Goal: Task Accomplishment & Management: Complete application form

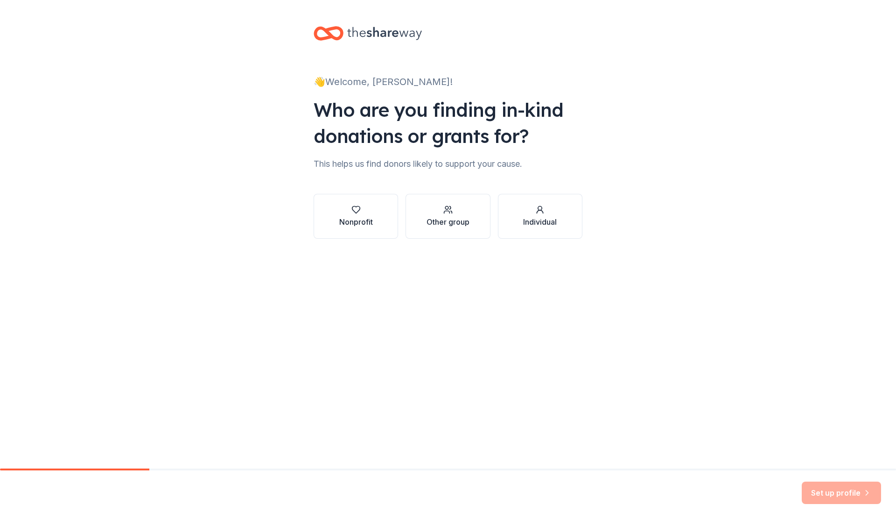
click at [361, 226] on div "Nonprofit" at bounding box center [356, 221] width 34 height 11
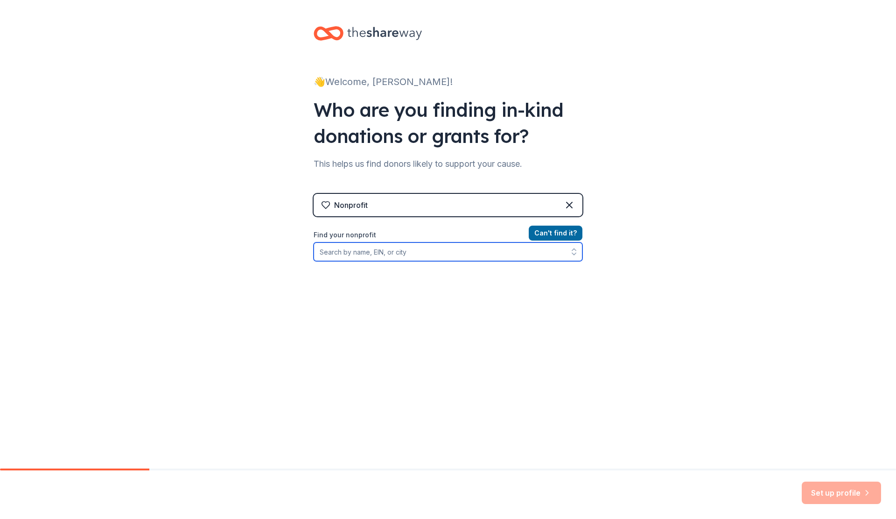
click at [420, 254] on input "Find your nonprofit" at bounding box center [448, 251] width 269 height 19
type input "0"
click at [420, 254] on input "Organization name *" at bounding box center [448, 252] width 269 height 20
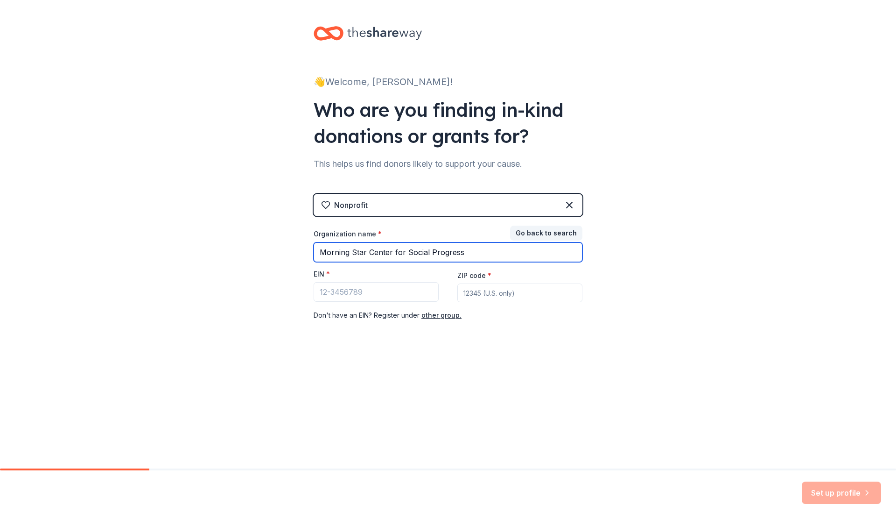
type input "Morning Star Center for Social Progress"
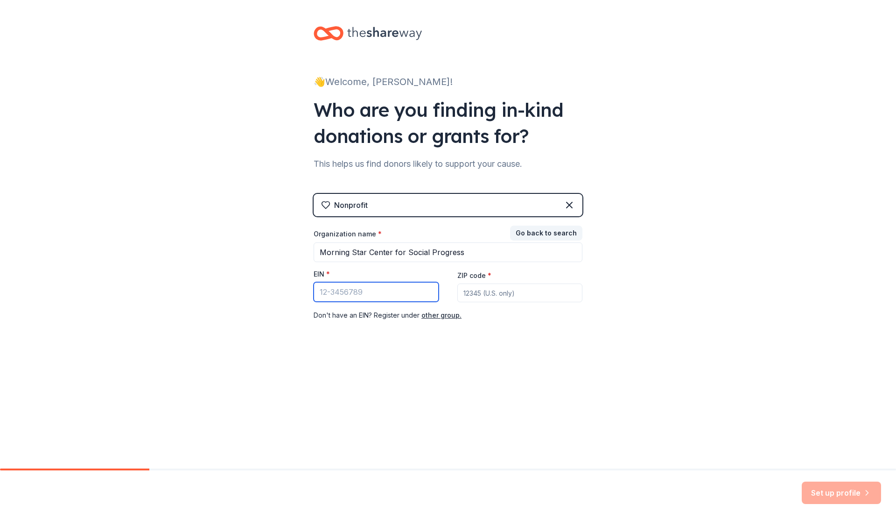
click at [356, 291] on input "EIN *" at bounding box center [376, 292] width 125 height 20
type input "68-0595757"
click at [509, 297] on input "ZIP code *" at bounding box center [519, 292] width 125 height 19
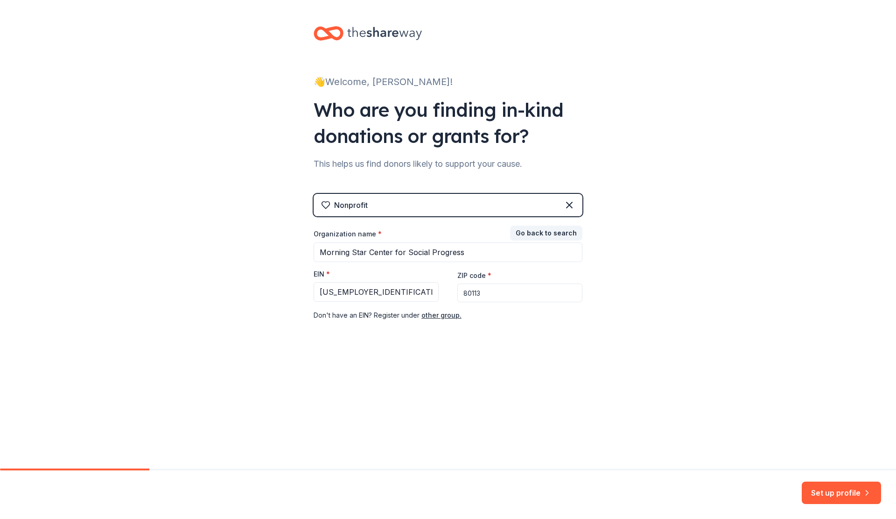
type input "80113"
click at [399, 400] on div "👋 Welcome, Sheri! Who are you finding in-kind donations or grants for? This hel…" at bounding box center [448, 234] width 896 height 468
click at [843, 497] on button "Set up profile" at bounding box center [841, 492] width 79 height 22
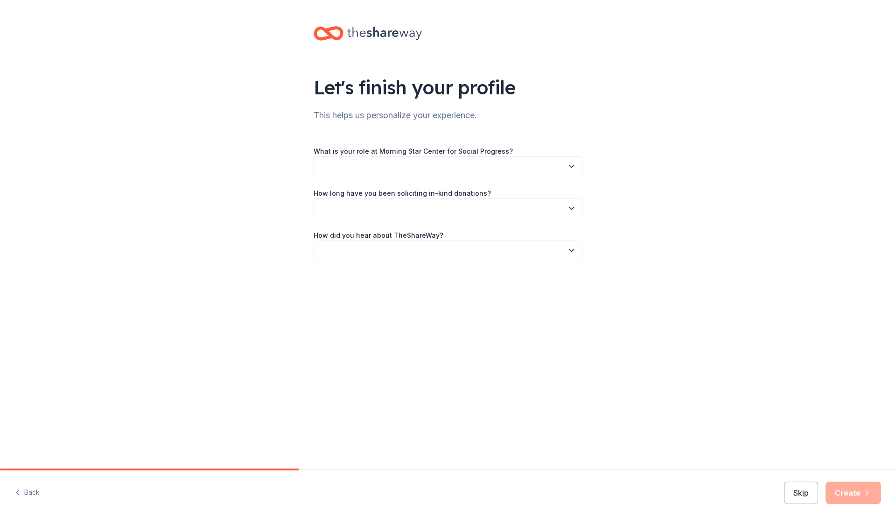
click at [570, 167] on icon "button" at bounding box center [571, 165] width 9 height 9
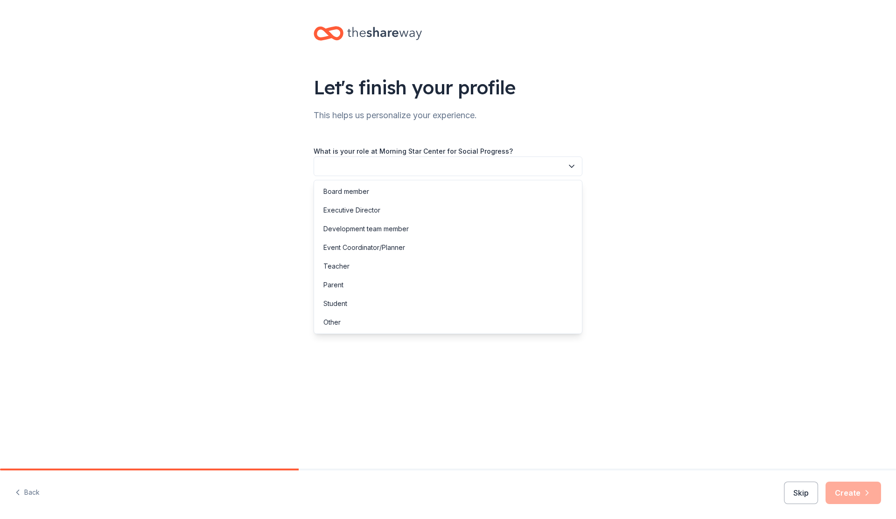
click at [415, 249] on div "Event Coordinator/Planner" at bounding box center [448, 247] width 264 height 19
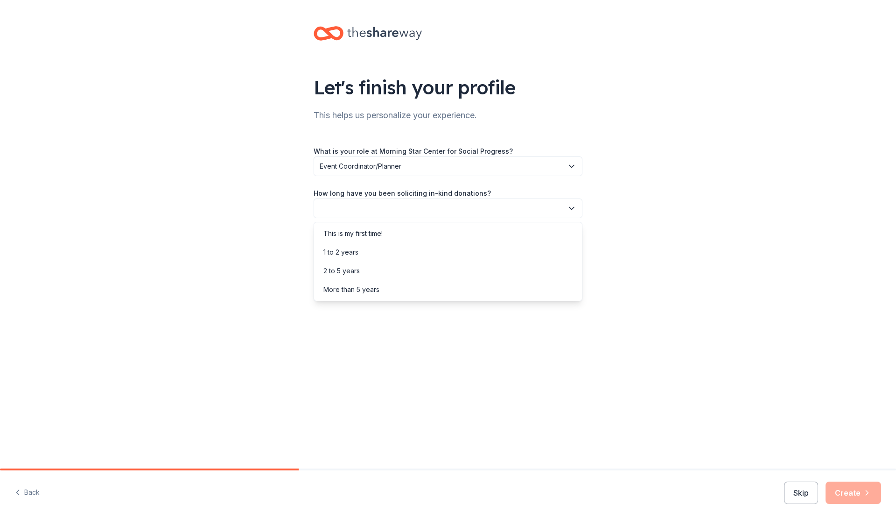
click at [457, 210] on button "button" at bounding box center [448, 208] width 269 height 20
click at [408, 287] on div "More than 5 years" at bounding box center [448, 289] width 264 height 19
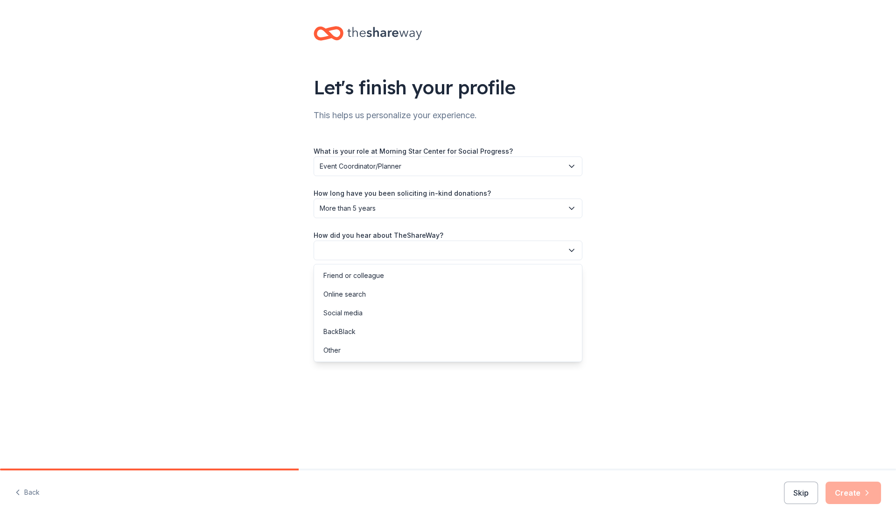
click at [439, 246] on button "button" at bounding box center [448, 250] width 269 height 20
click at [413, 276] on div "Friend or colleague" at bounding box center [448, 275] width 264 height 19
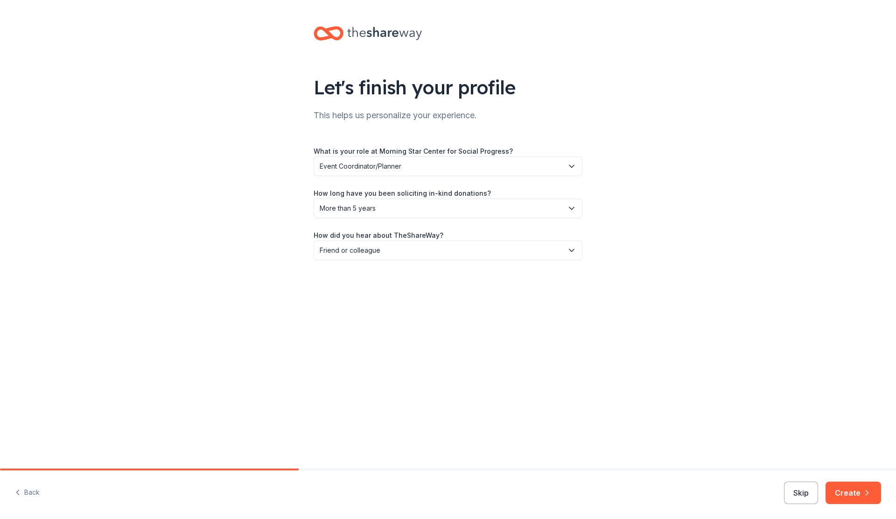
click at [858, 498] on button "Create" at bounding box center [854, 492] width 56 height 22
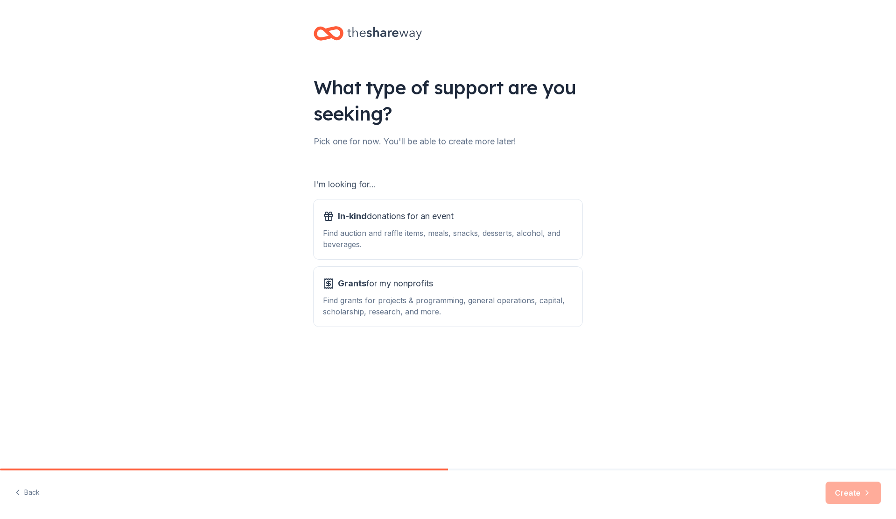
click at [478, 224] on div "In-kind donations for an event Find auction and raffle items, meals, snacks, de…" at bounding box center [448, 229] width 250 height 41
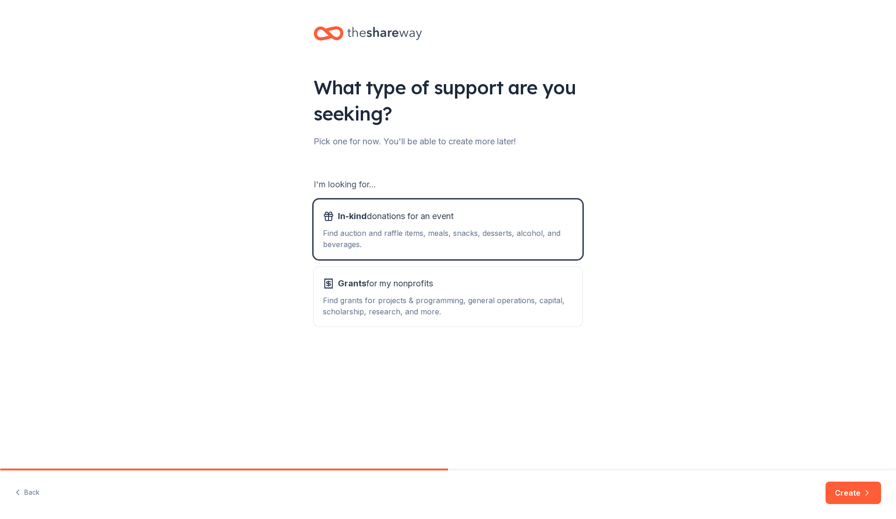
click at [464, 284] on div "Grants for my nonprofits" at bounding box center [448, 283] width 250 height 15
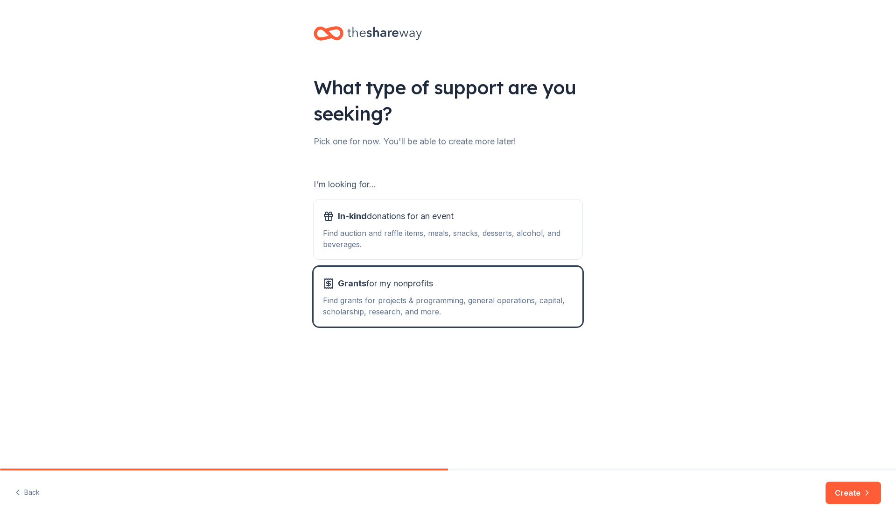
click at [478, 243] on div "Find auction and raffle items, meals, snacks, desserts, alcohol, and beverages." at bounding box center [448, 238] width 250 height 22
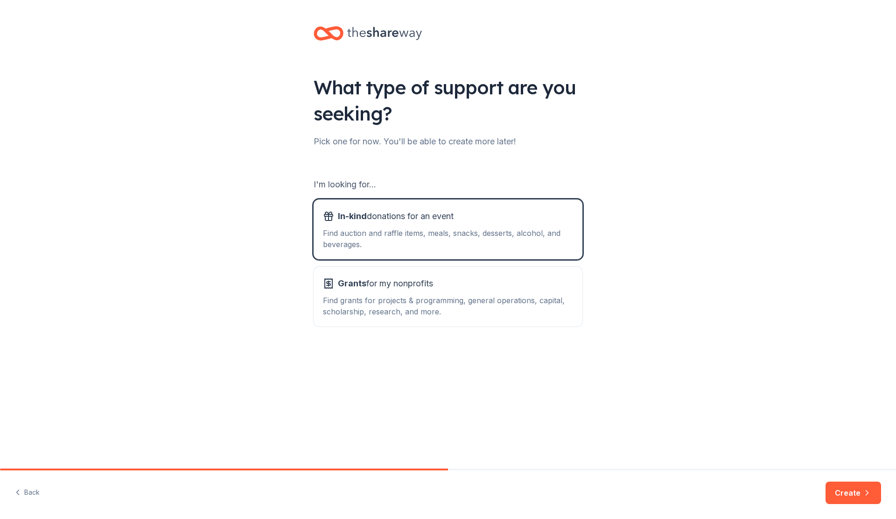
click at [836, 491] on button "Create" at bounding box center [854, 492] width 56 height 22
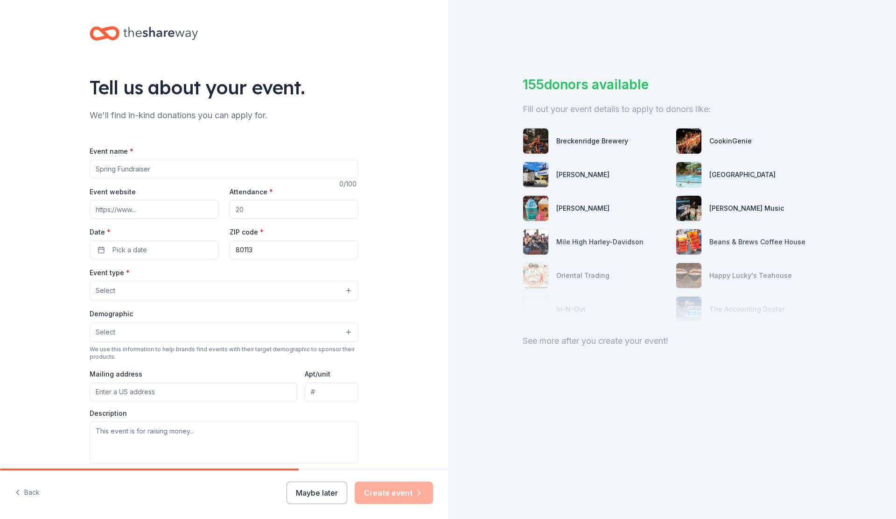
click at [239, 172] on input "Event name *" at bounding box center [224, 169] width 269 height 19
type input "Night of Hope Fundraising Banquet"
click at [153, 207] on input "Event website" at bounding box center [154, 209] width 129 height 19
paste input "https://app.betterunite.com/2025nightofhope"
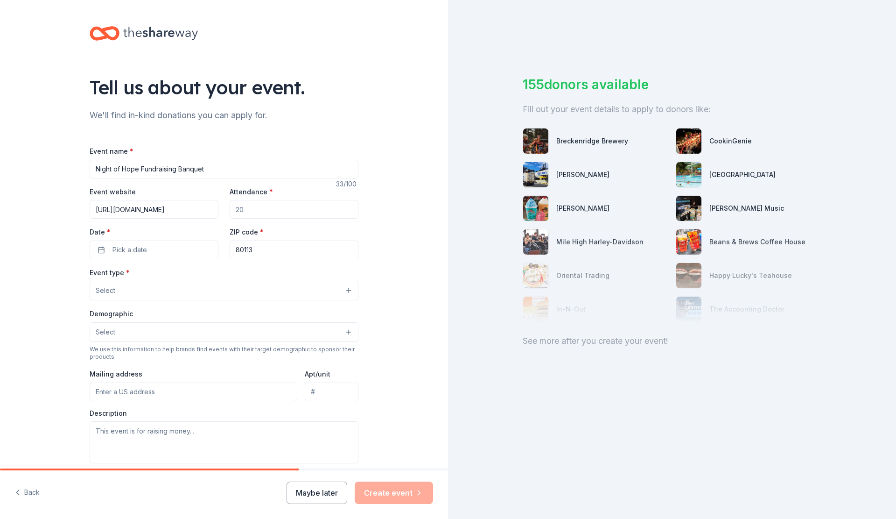
type input "https://app.betterunite.com/2025nightofhope"
click at [262, 210] on input "Attendance *" at bounding box center [294, 209] width 129 height 19
type input "120"
click at [182, 249] on button "Pick a date" at bounding box center [154, 249] width 129 height 19
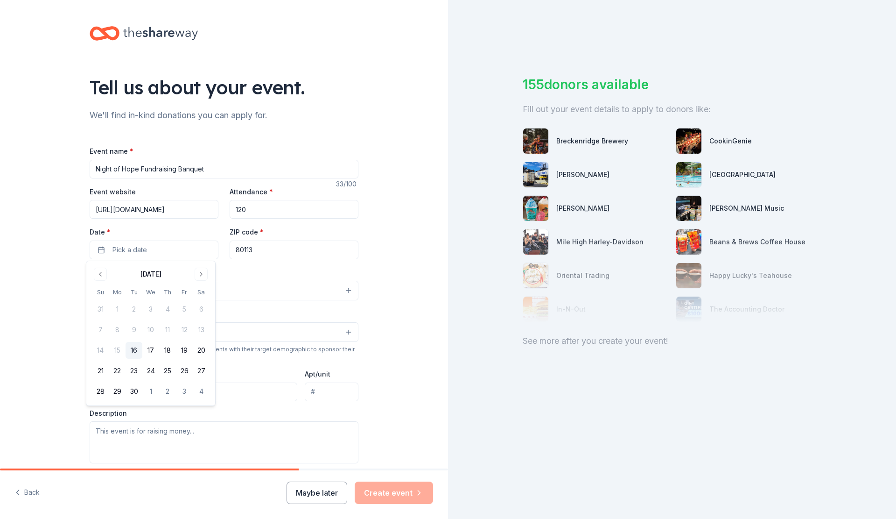
click at [199, 271] on button "Go to next month" at bounding box center [201, 273] width 13 height 13
click at [183, 330] on button "10" at bounding box center [184, 329] width 17 height 17
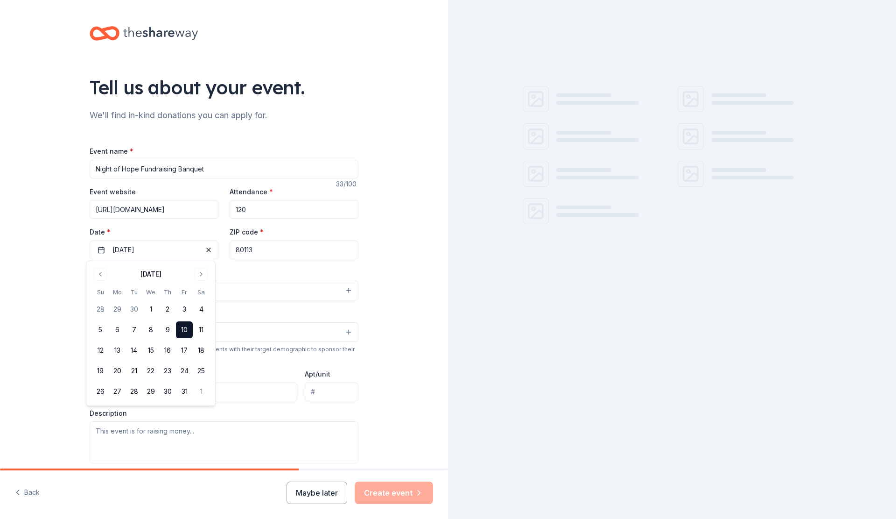
click at [361, 265] on div "Tell us about your event. We'll find in-kind donations you can apply for. Event…" at bounding box center [224, 310] width 299 height 621
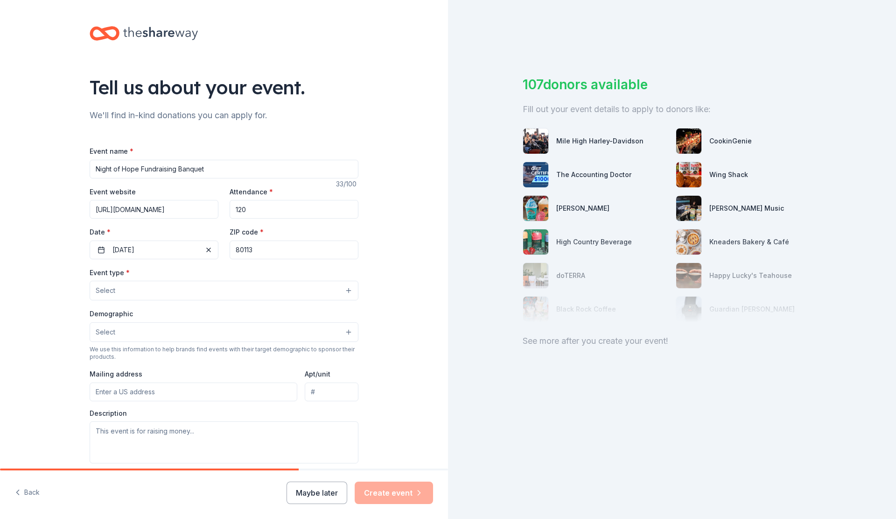
click at [161, 288] on button "Select" at bounding box center [224, 291] width 269 height 20
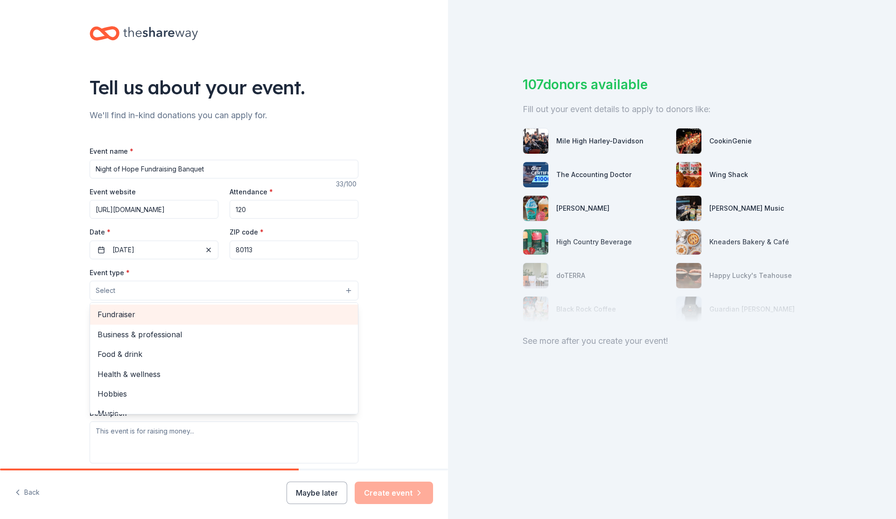
click at [154, 319] on span "Fundraiser" at bounding box center [224, 314] width 253 height 12
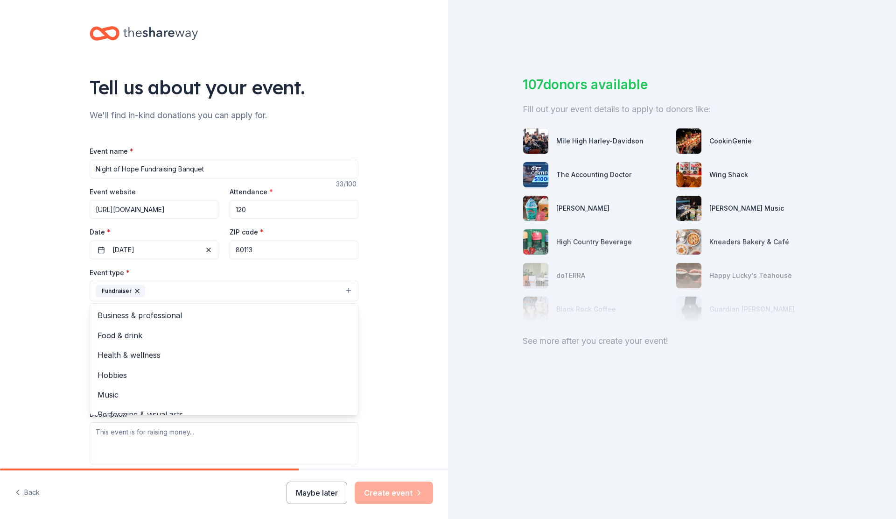
click at [138, 165] on div "Event name * Night of Hope Fundraising Banquet 33 /100 Event website https://ap…" at bounding box center [224, 361] width 269 height 432
drag, startPoint x: 137, startPoint y: 167, endPoint x: 257, endPoint y: 188, distance: 121.9
click at [257, 188] on div "Event name * Night of Hope Fundraising Banquet 33 /100 Event website https://ap…" at bounding box center [224, 361] width 269 height 432
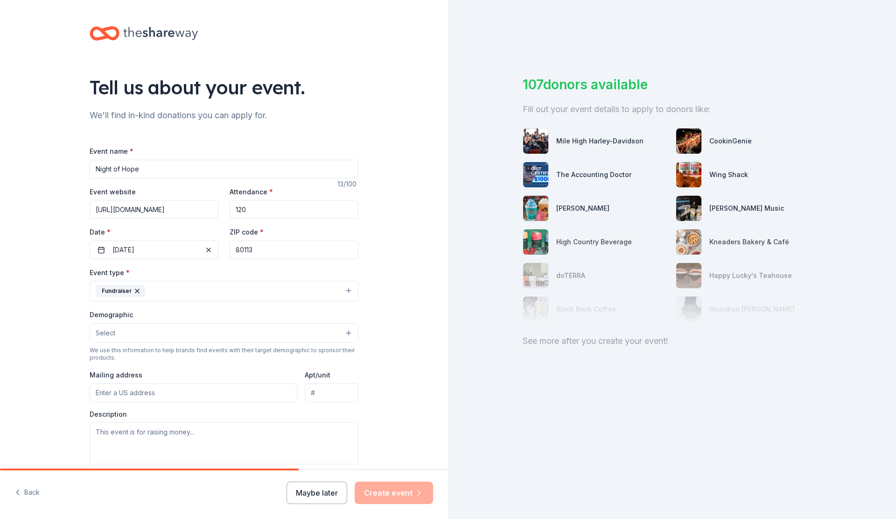
type input "Night of Hope"
click at [158, 327] on button "Select" at bounding box center [224, 333] width 269 height 20
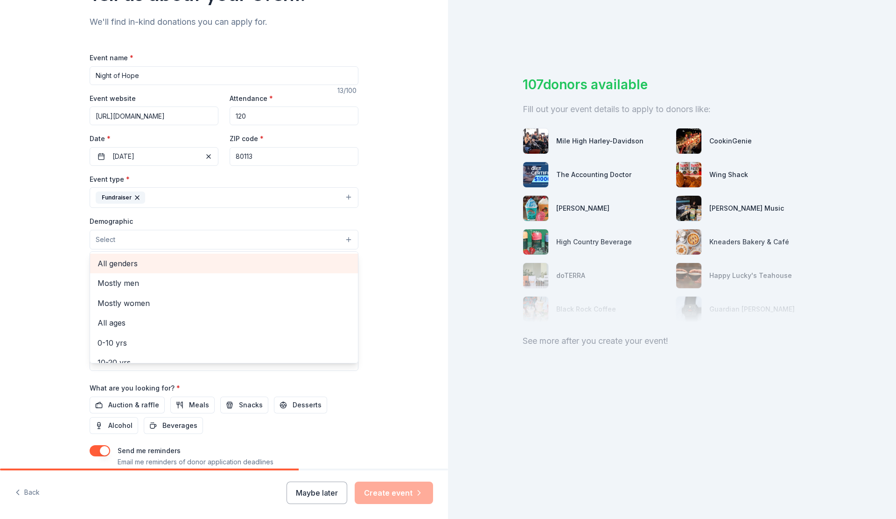
click at [133, 261] on span "All genders" at bounding box center [224, 263] width 253 height 12
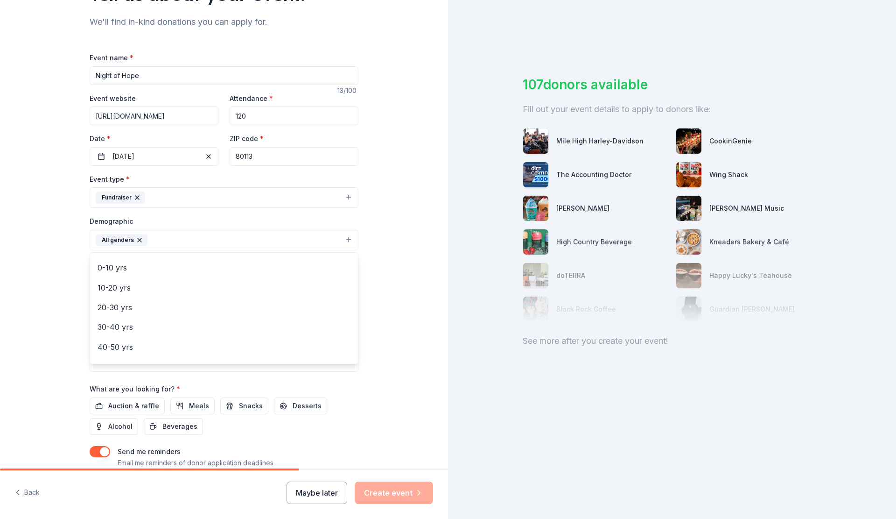
scroll to position [56, 0]
click at [137, 288] on span "10-20 yrs" at bounding box center [224, 287] width 253 height 12
click at [135, 284] on span "20-30 yrs" at bounding box center [224, 287] width 253 height 12
click at [134, 284] on span "30-40 yrs" at bounding box center [224, 287] width 253 height 12
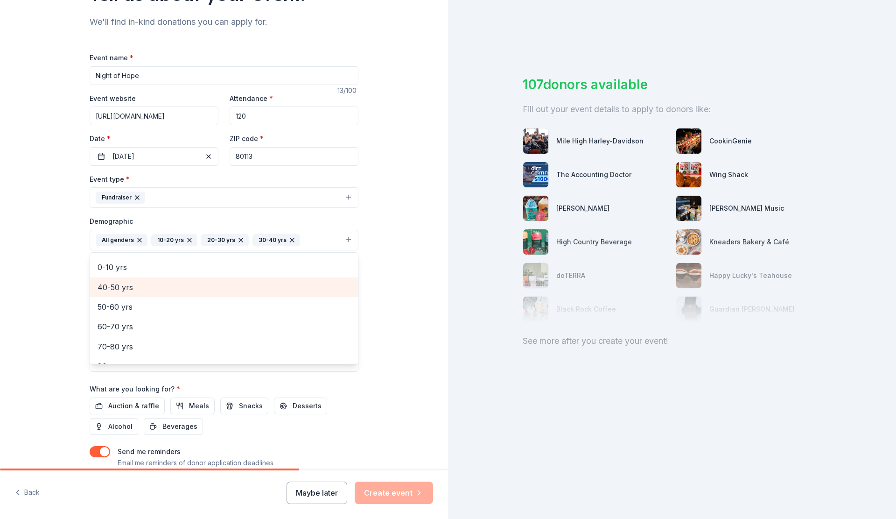
click at [135, 281] on span "40-50 yrs" at bounding box center [224, 287] width 253 height 12
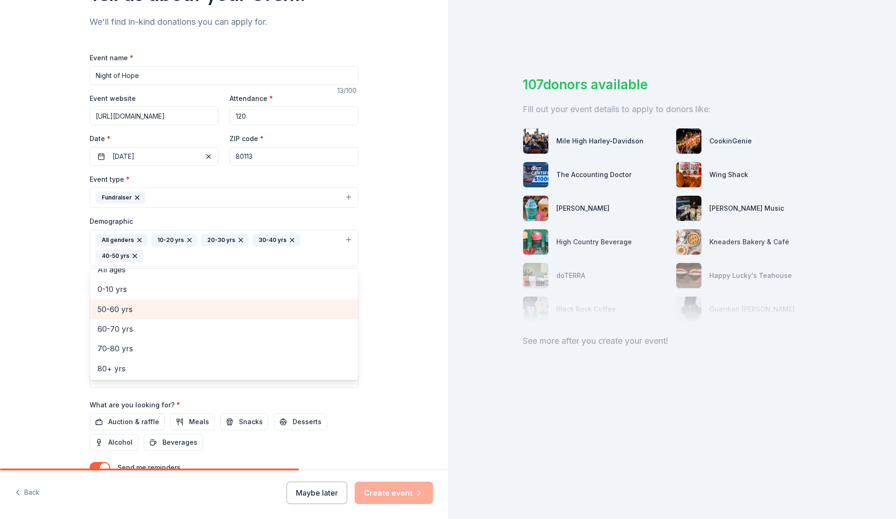
click at [130, 307] on span "50-60 yrs" at bounding box center [224, 309] width 253 height 12
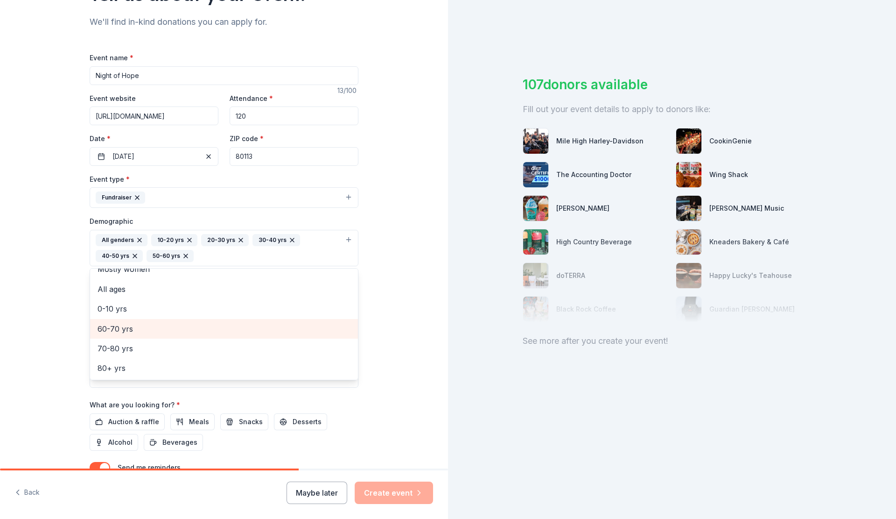
click at [129, 325] on span "60-70 yrs" at bounding box center [224, 329] width 253 height 12
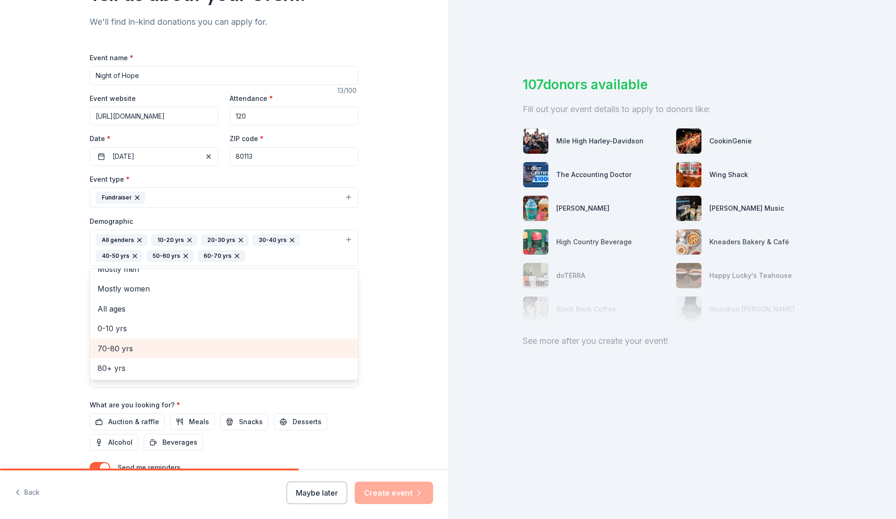
click at [130, 344] on span "70-80 yrs" at bounding box center [224, 348] width 253 height 12
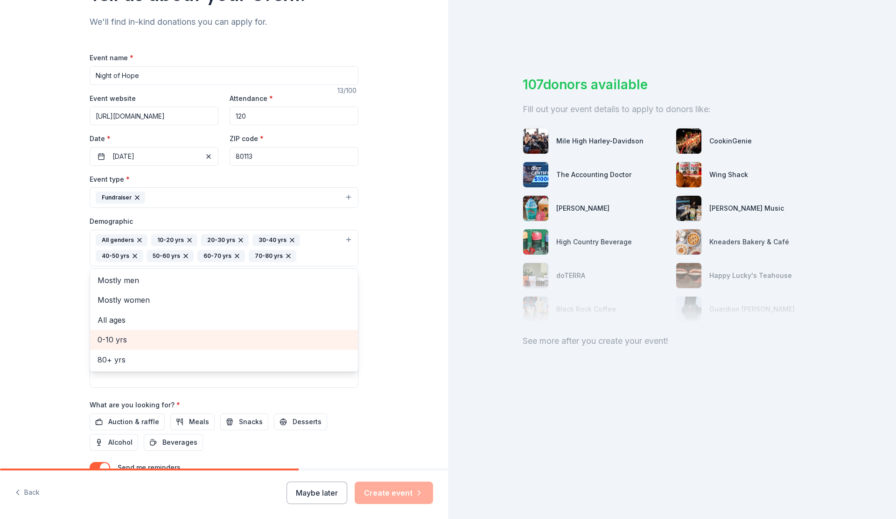
scroll to position [0, 0]
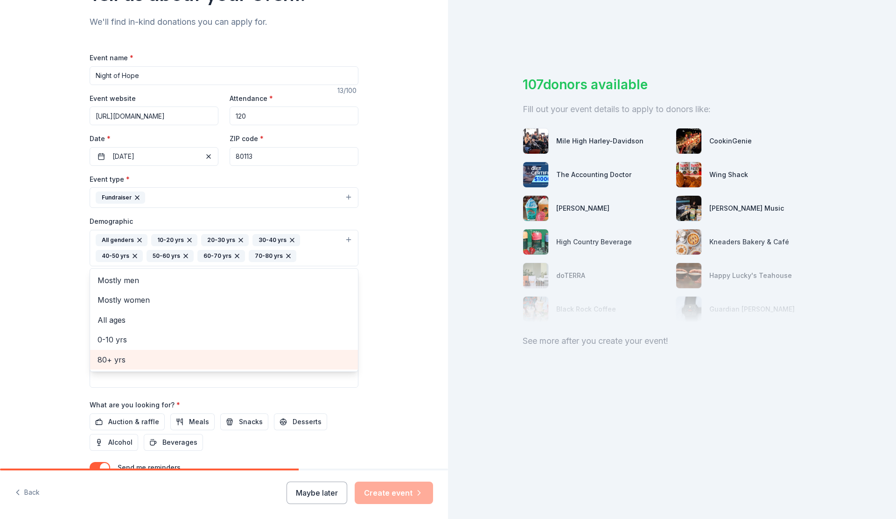
click at [128, 357] on span "80+ yrs" at bounding box center [224, 359] width 253 height 12
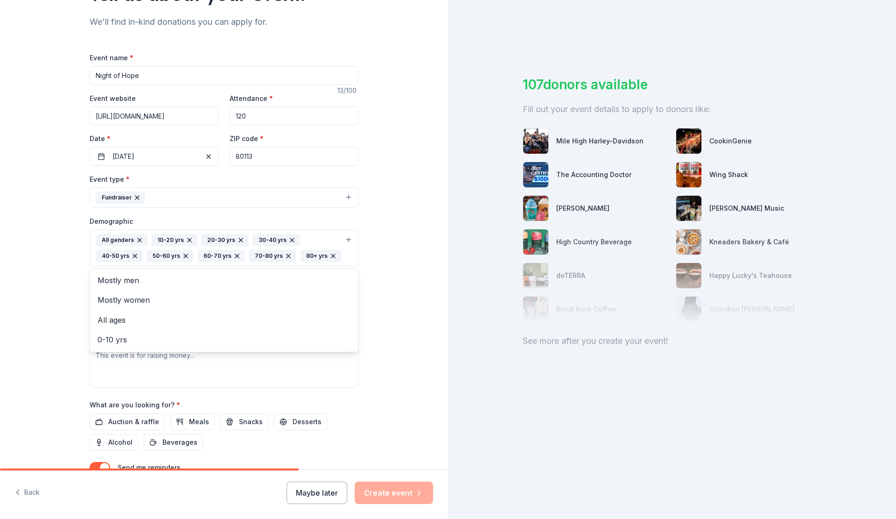
click at [400, 307] on div "Tell us about your event. We'll find in-kind donations you can apply for. Event…" at bounding box center [224, 226] width 448 height 639
click at [159, 311] on input "Mailing address" at bounding box center [194, 316] width 208 height 19
click at [381, 327] on div "Tell us about your event. We'll find in-kind donations you can apply for. Event…" at bounding box center [224, 226] width 448 height 639
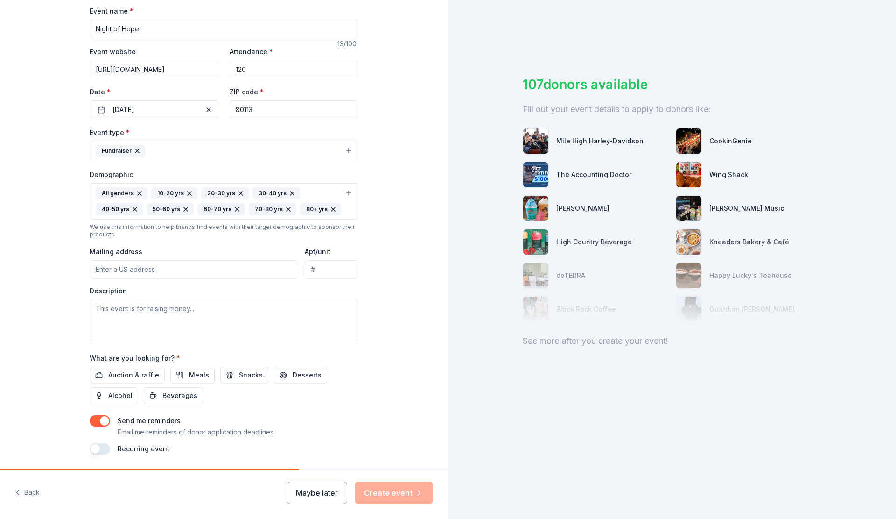
click at [189, 268] on input "Mailing address" at bounding box center [194, 269] width 208 height 19
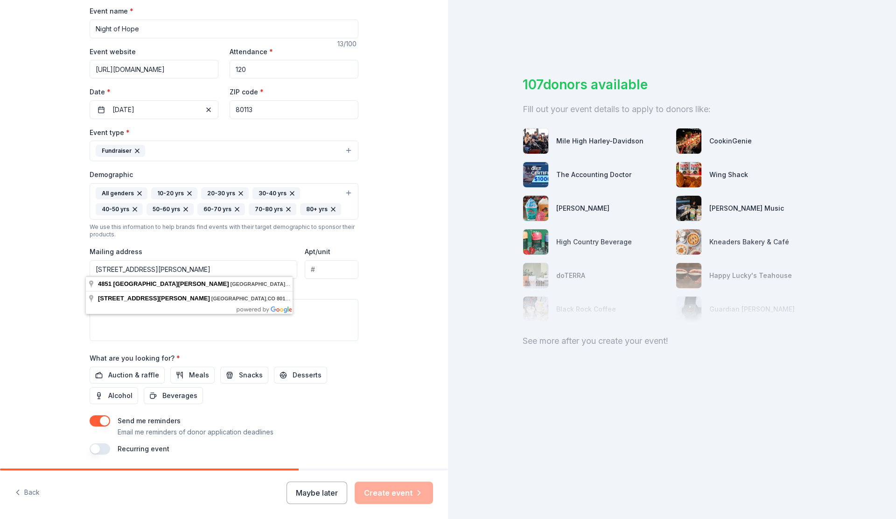
drag, startPoint x: 129, startPoint y: 263, endPoint x: 290, endPoint y: 281, distance: 162.1
click at [290, 281] on body "Tell us about your event. We'll find in-kind donations you can apply for. Event…" at bounding box center [448, 259] width 896 height 519
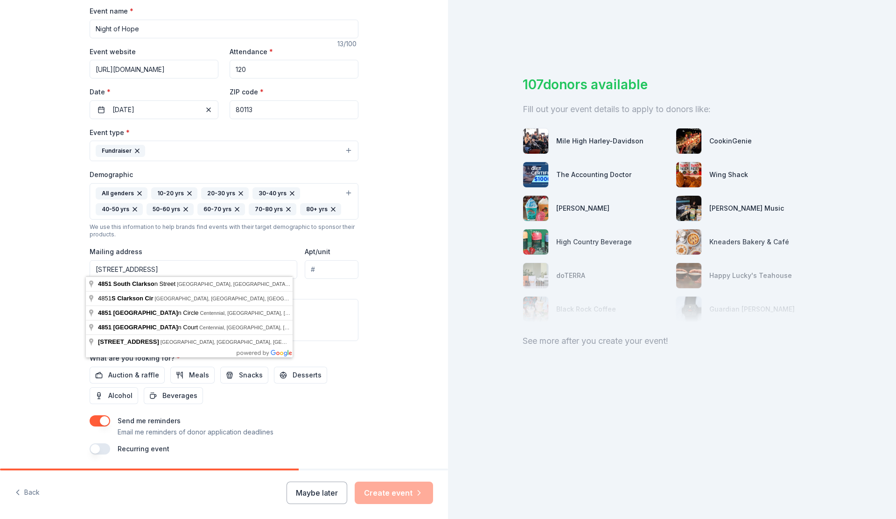
type input "4851 South Clarkson Street, Englewood, CO, 80113"
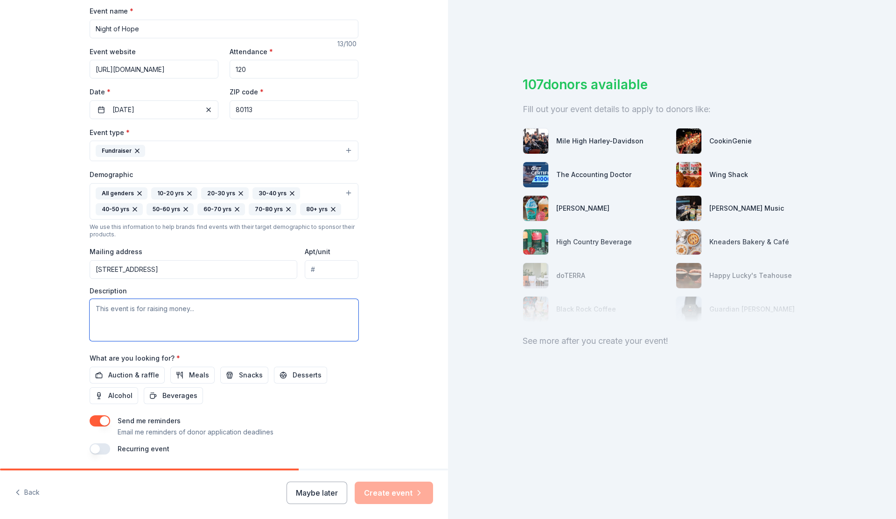
click at [126, 315] on textarea at bounding box center [224, 320] width 269 height 42
paste textarea "Night of Hope is a formal fundraising banquet supporting Morning Star Center, a…"
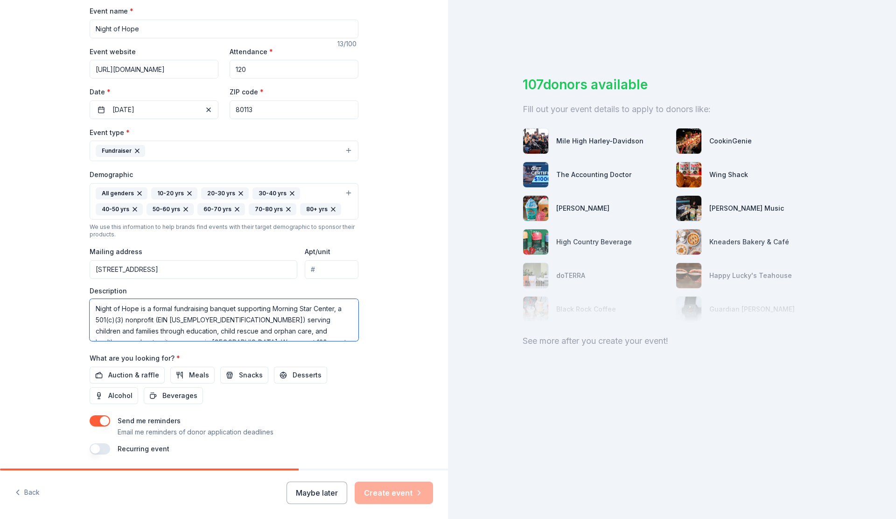
scroll to position [39, 0]
type textarea "Night of Hope is a formal fundraising banquet supporting Morning Star Center, a…"
click at [139, 369] on span "Auction & raffle" at bounding box center [133, 374] width 51 height 11
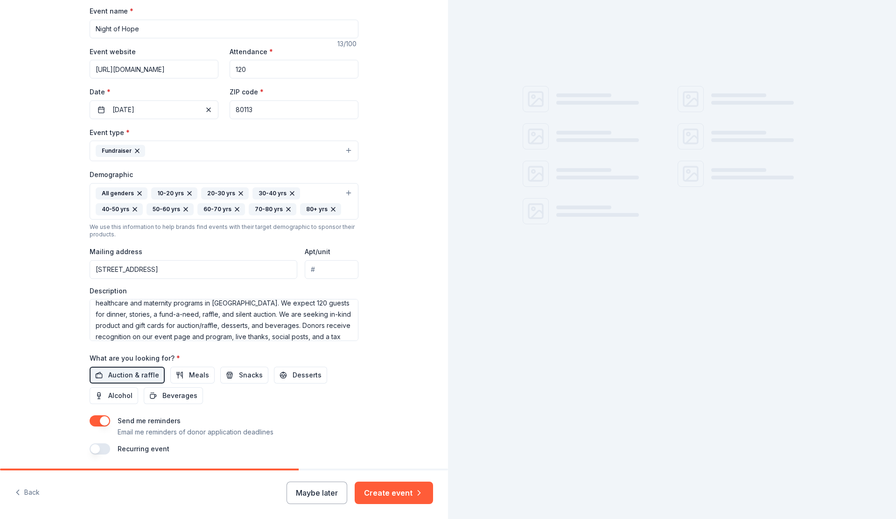
click at [196, 370] on span "Meals" at bounding box center [199, 374] width 20 height 11
click at [239, 373] on span "Snacks" at bounding box center [251, 374] width 24 height 11
click at [296, 374] on span "Desserts" at bounding box center [307, 374] width 29 height 11
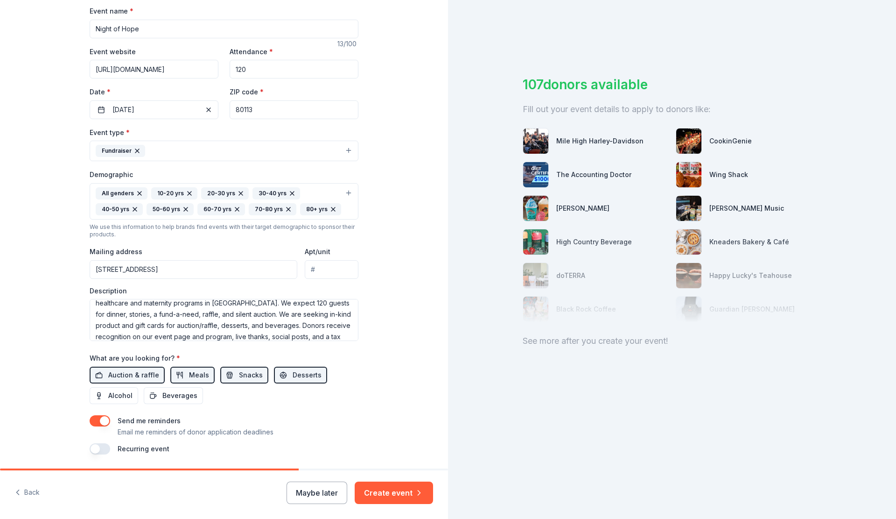
click at [165, 391] on span "Beverages" at bounding box center [179, 395] width 35 height 11
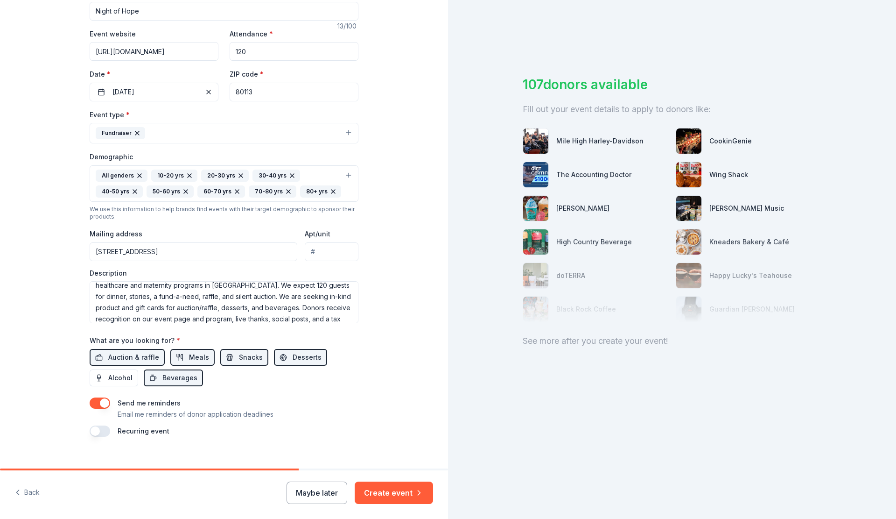
scroll to position [168, 0]
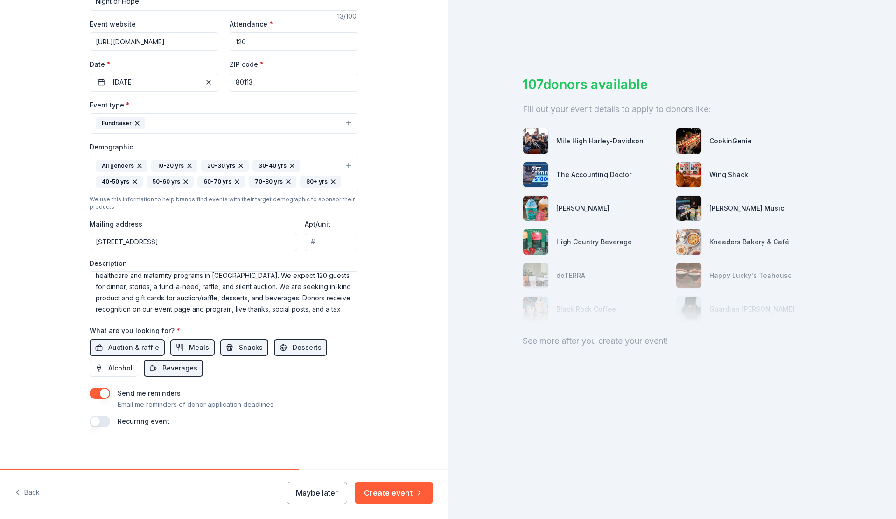
click at [105, 415] on button "button" at bounding box center [100, 420] width 21 height 11
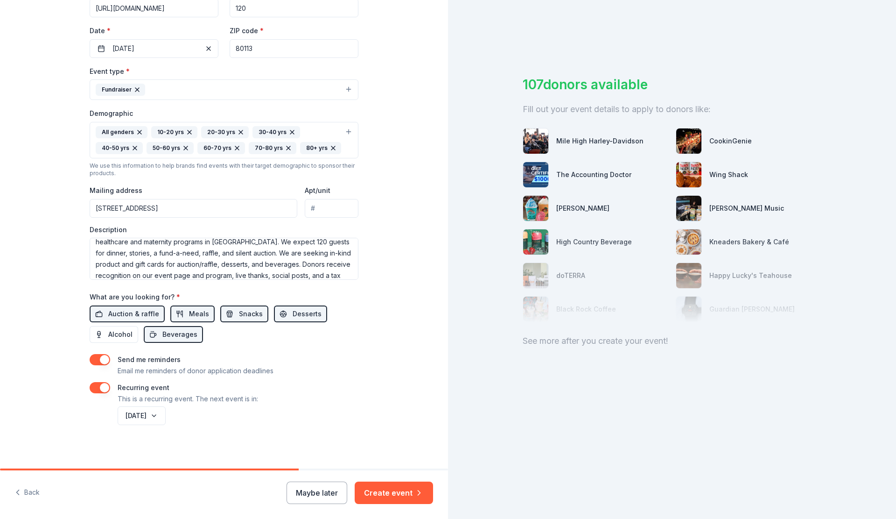
click at [166, 412] on button "October 2026" at bounding box center [142, 415] width 48 height 19
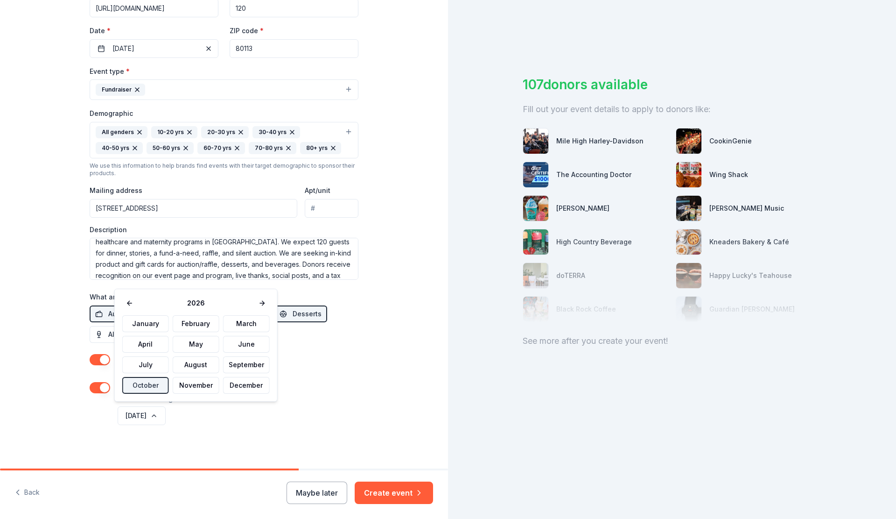
click at [166, 407] on button "October 2026" at bounding box center [142, 415] width 48 height 19
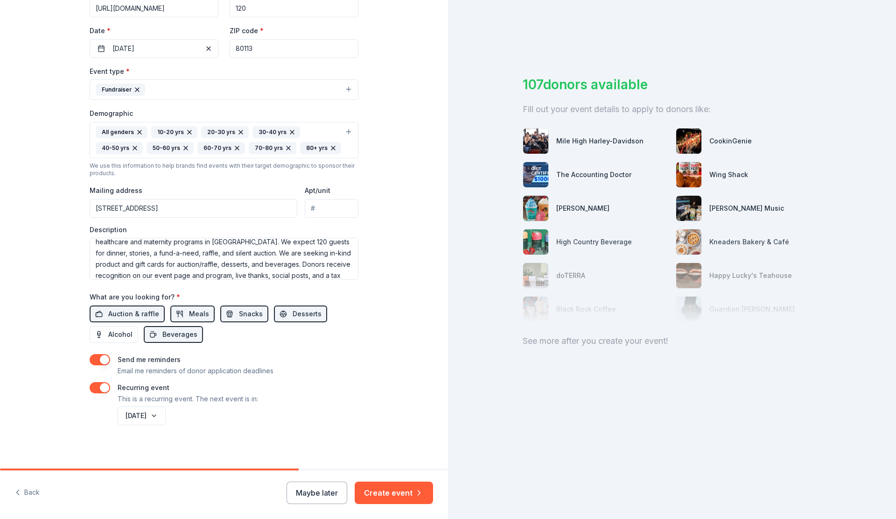
click at [396, 491] on button "Create event" at bounding box center [394, 492] width 78 height 22
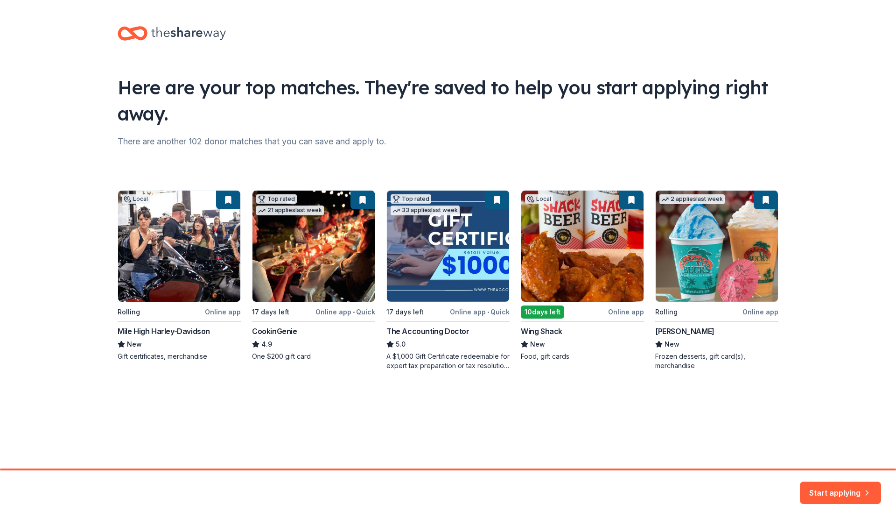
click at [548, 311] on div "Local Rolling Online app Mile High Harley-Davidson New Gift certificates, merch…" at bounding box center [448, 280] width 661 height 180
click at [566, 272] on div "Local Rolling Online app Mile High Harley-Davidson New Gift certificates, merch…" at bounding box center [448, 280] width 661 height 180
click at [451, 265] on div "Local Rolling Online app Mile High Harley-Davidson New Gift certificates, merch…" at bounding box center [448, 280] width 661 height 180
click at [456, 347] on div "Local Rolling Online app Mile High Harley-Davidson New Gift certificates, merch…" at bounding box center [448, 280] width 661 height 180
click at [714, 276] on div "Local Rolling Online app Mile High Harley-Davidson New Gift certificates, merch…" at bounding box center [448, 280] width 661 height 180
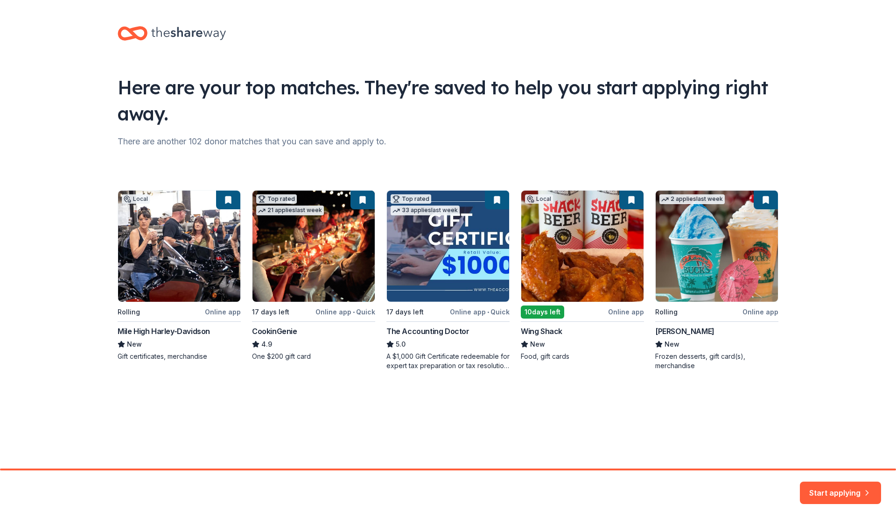
click at [821, 488] on button "Start applying" at bounding box center [840, 487] width 81 height 22
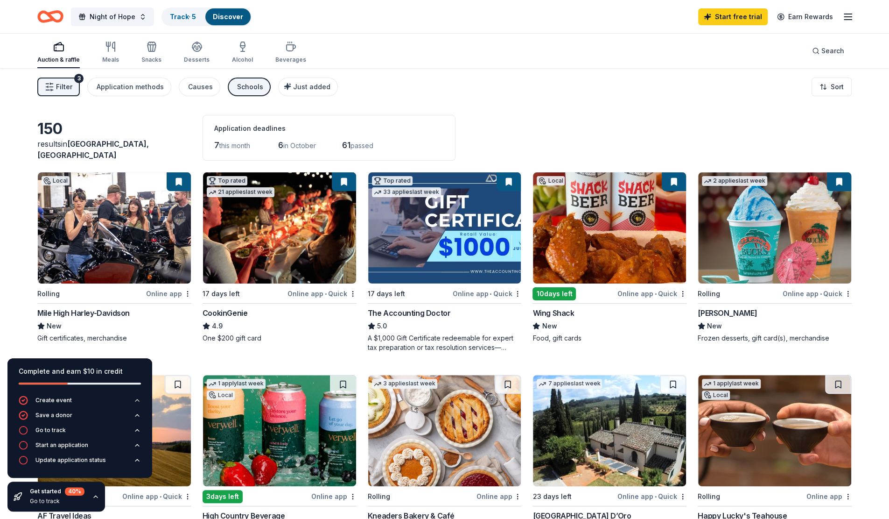
click at [62, 432] on div "Go to track" at bounding box center [50, 429] width 30 height 7
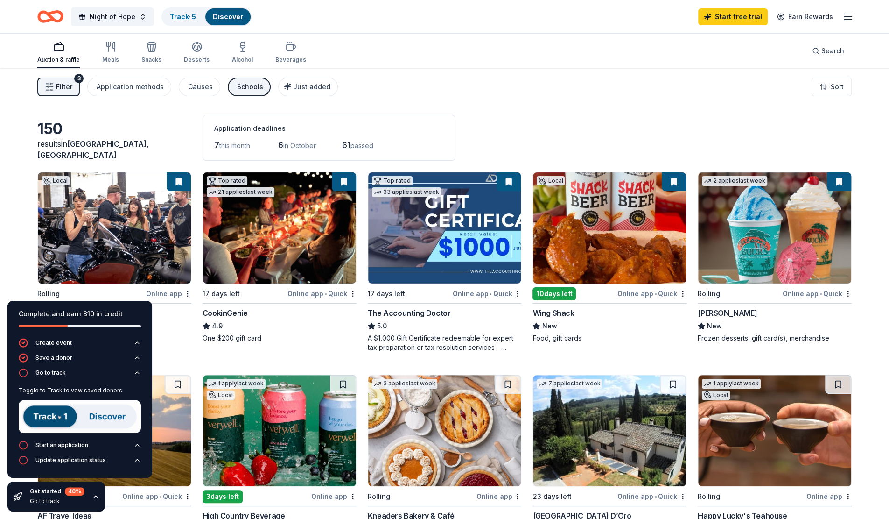
click at [103, 417] on img at bounding box center [80, 416] width 122 height 33
click at [60, 414] on img at bounding box center [80, 416] width 122 height 33
click at [93, 417] on img at bounding box center [80, 416] width 122 height 33
click at [57, 414] on img at bounding box center [80, 416] width 122 height 33
click at [180, 20] on link "Track · 5" at bounding box center [183, 17] width 26 height 8
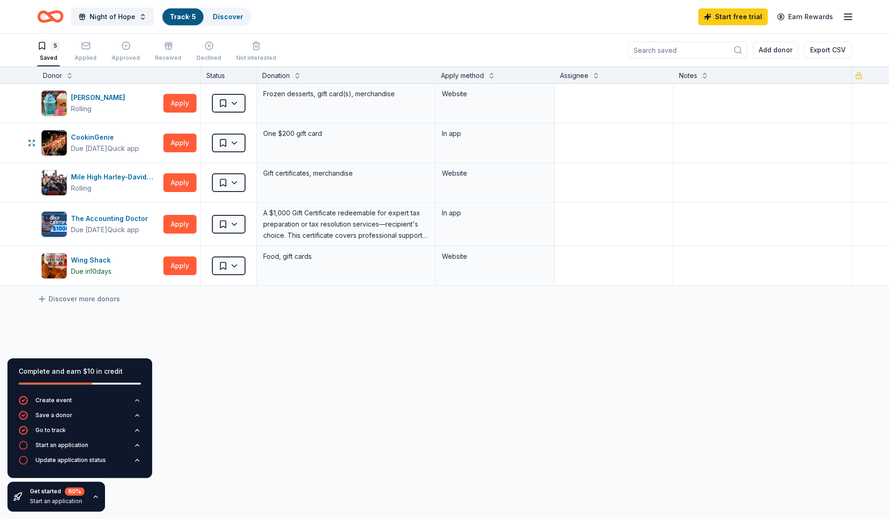
click at [187, 141] on button "Apply" at bounding box center [179, 142] width 33 height 19
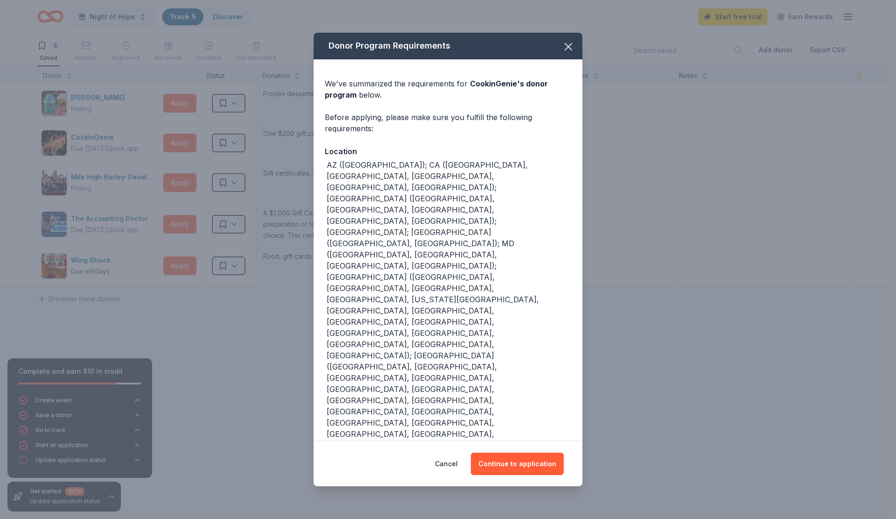
scroll to position [20, 0]
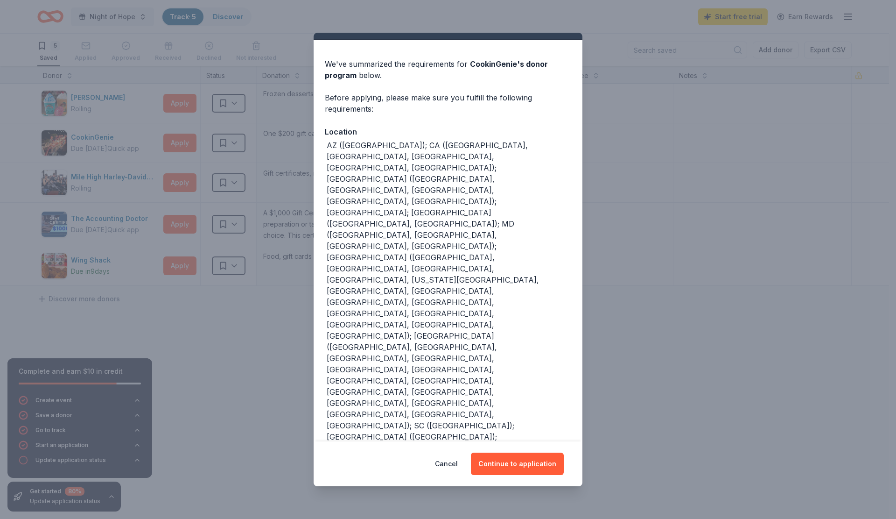
click at [510, 465] on button "Continue to application" at bounding box center [517, 463] width 93 height 22
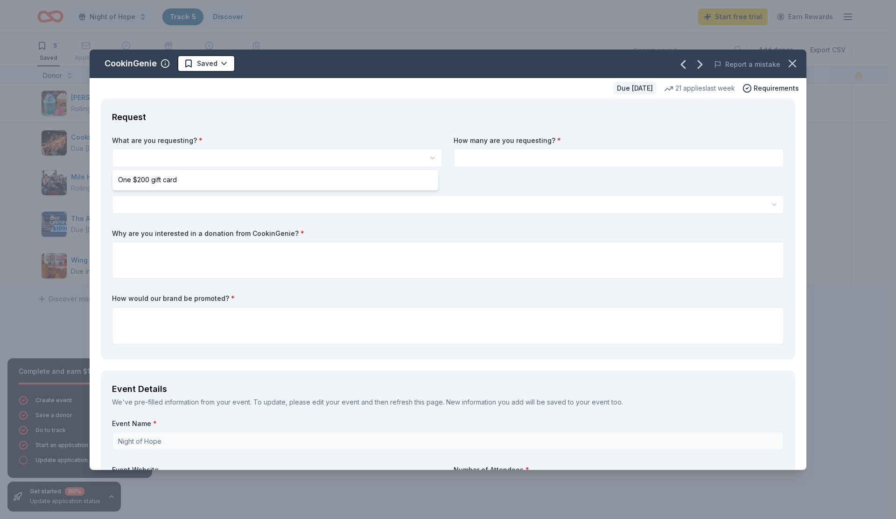
click at [337, 163] on html "Night of Hope Track · 5 Discover Start free trial Earn Rewards 5 Saved Applied …" at bounding box center [448, 259] width 896 height 519
select select "One $200 gift card"
click at [477, 159] on input at bounding box center [619, 157] width 330 height 19
type input "5"
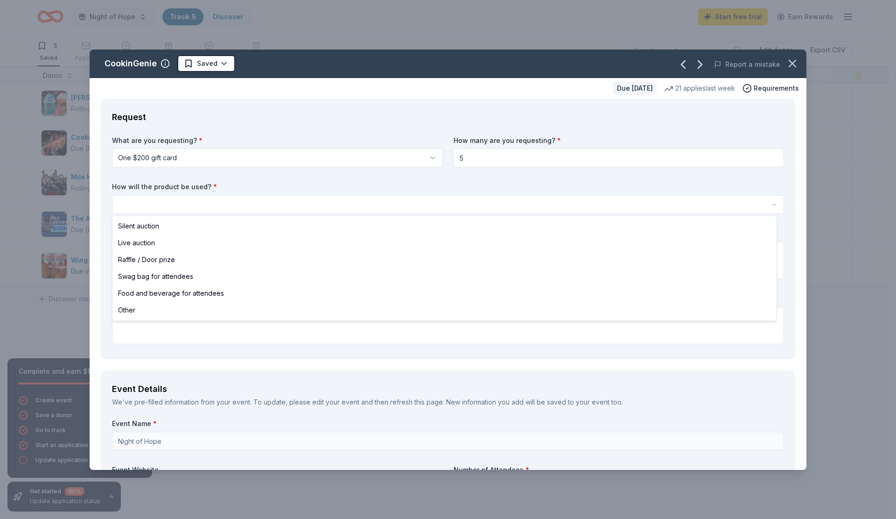
click at [335, 199] on html "Night of Hope Track · 5 Discover Start free trial Earn Rewards 5 Saved Applied …" at bounding box center [448, 259] width 896 height 519
select select "silentAuction"
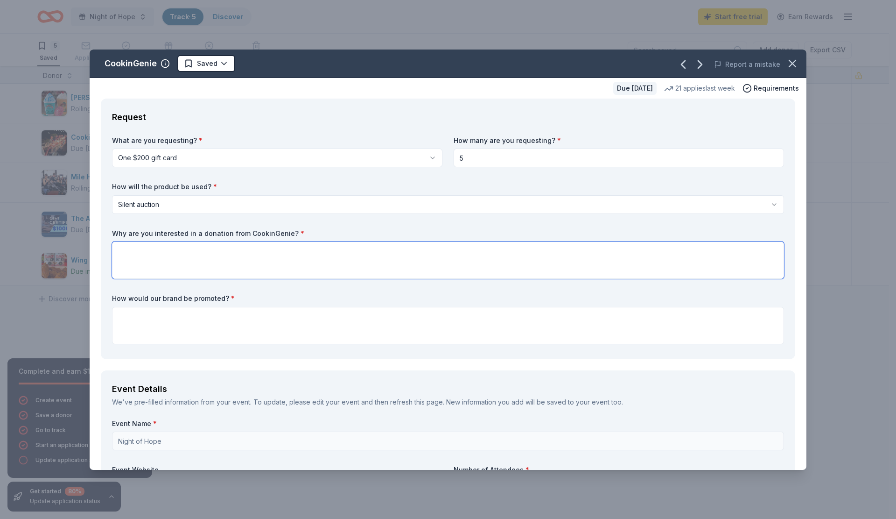
click at [261, 258] on textarea at bounding box center [448, 259] width 672 height 37
click at [265, 324] on textarea at bounding box center [448, 325] width 672 height 37
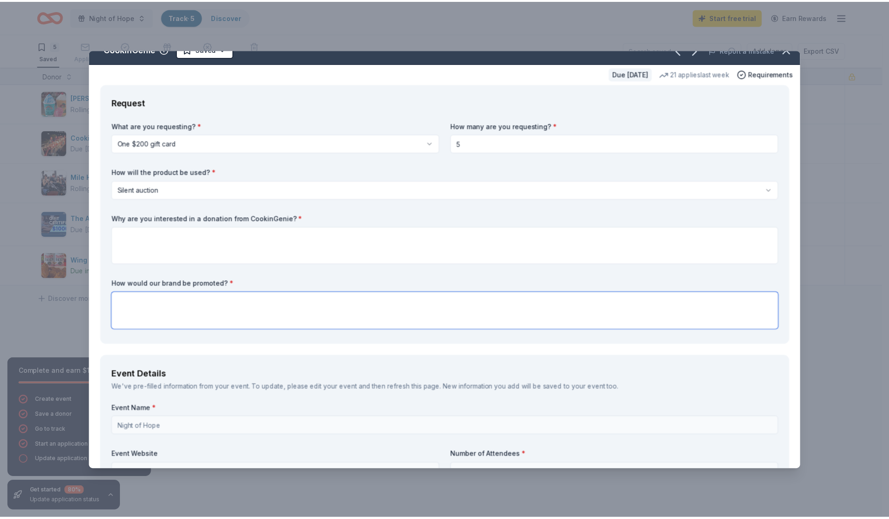
scroll to position [0, 0]
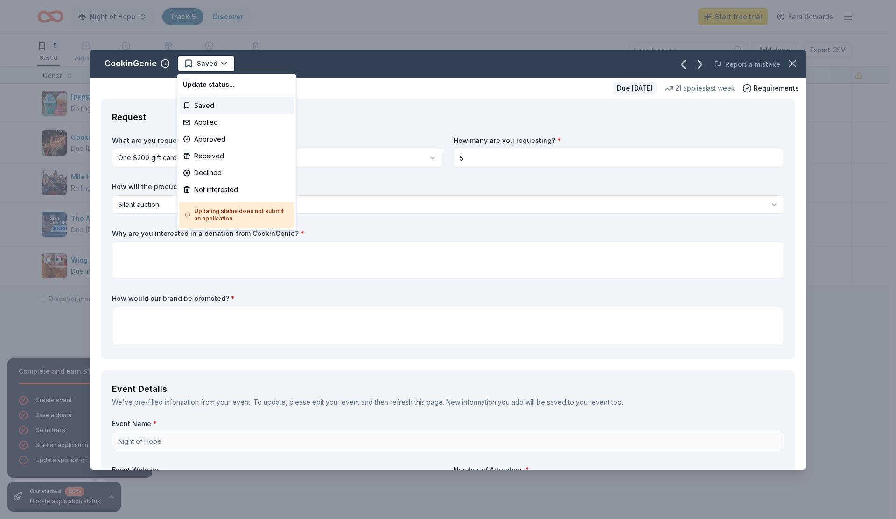
click at [223, 60] on html "Night of Hope Track · 5 Discover Start free trial Earn Rewards 5 Saved Applied …" at bounding box center [448, 259] width 896 height 519
click at [784, 63] on html "Night of Hope Track · 5 Discover Start free trial Earn Rewards 5 Saved Applied …" at bounding box center [448, 259] width 896 height 519
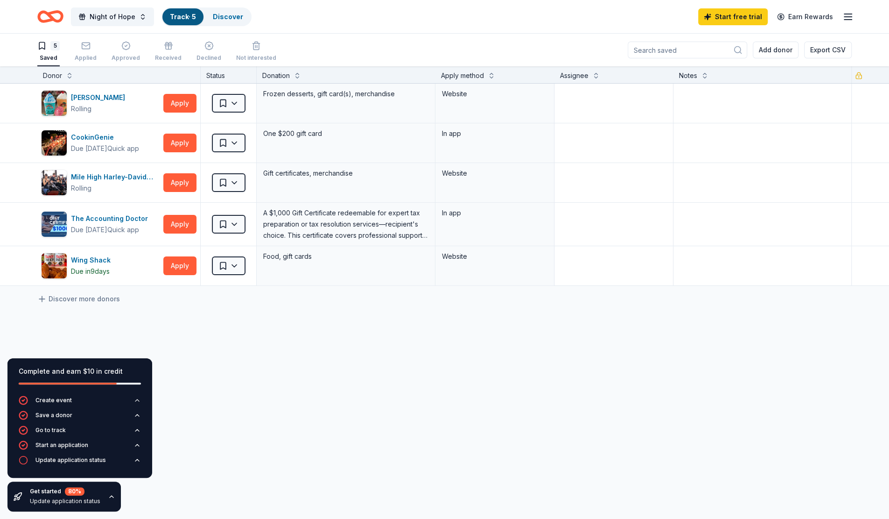
click at [89, 462] on div "Update application status" at bounding box center [70, 459] width 70 height 7
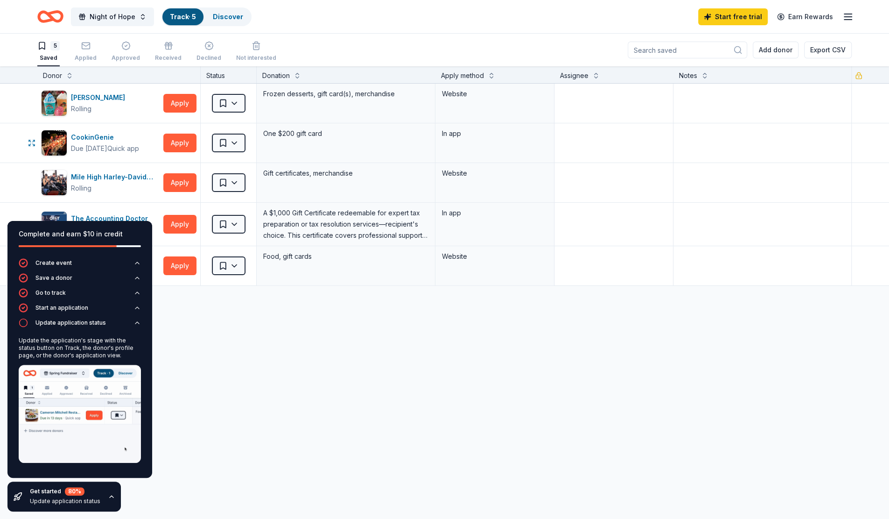
click at [234, 141] on html "Night of Hope Track · 5 Discover Start free trial Earn Rewards 5 Saved Applied …" at bounding box center [444, 259] width 889 height 519
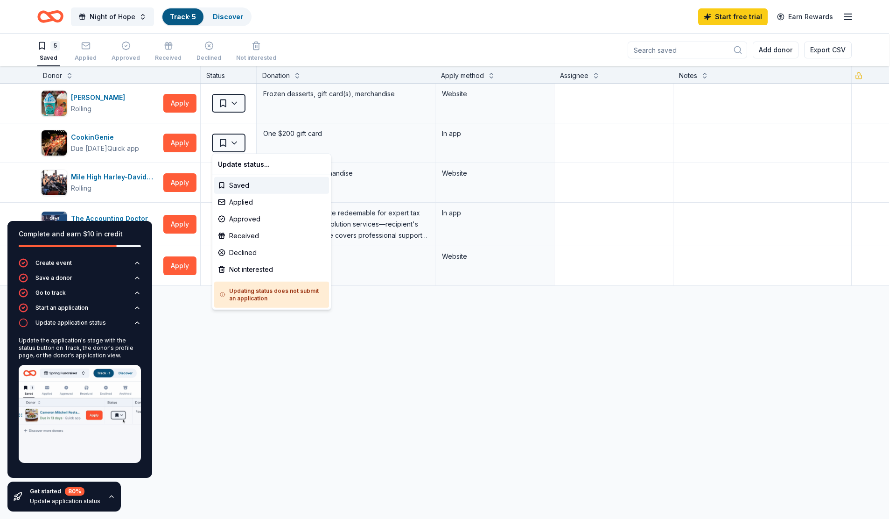
drag, startPoint x: 250, startPoint y: 388, endPoint x: 253, endPoint y: 378, distance: 10.2
click at [251, 388] on html "Night of Hope Track · 5 Discover Start free trial Earn Rewards 5 Saved Applied …" at bounding box center [448, 259] width 896 height 519
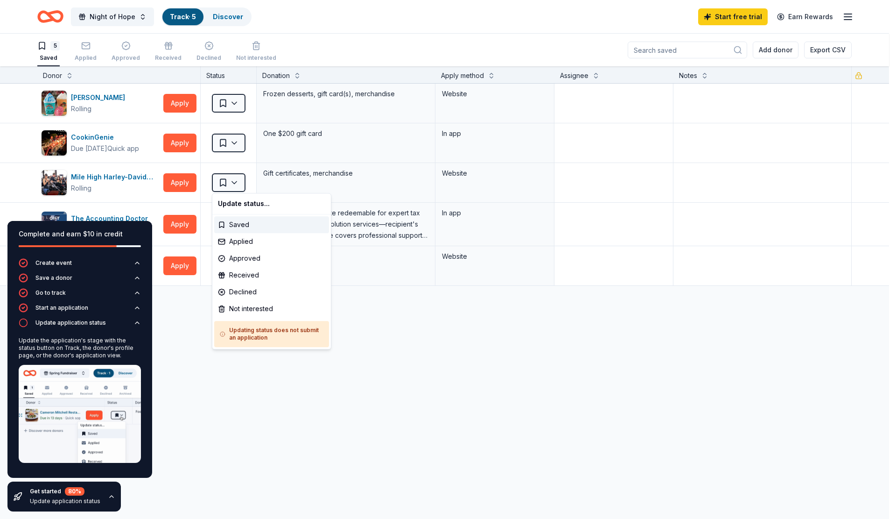
click at [234, 182] on html "Night of Hope Track · 5 Discover Start free trial Earn Rewards 5 Saved Applied …" at bounding box center [448, 259] width 896 height 519
click at [265, 306] on div "Not interested" at bounding box center [271, 308] width 115 height 17
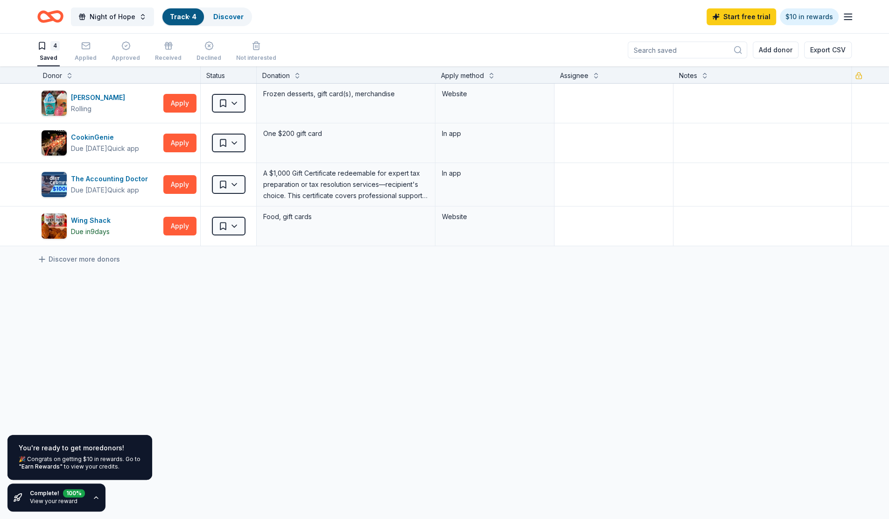
click at [69, 494] on div "100 %" at bounding box center [74, 491] width 22 height 8
click at [92, 497] on icon "button" at bounding box center [95, 496] width 7 height 7
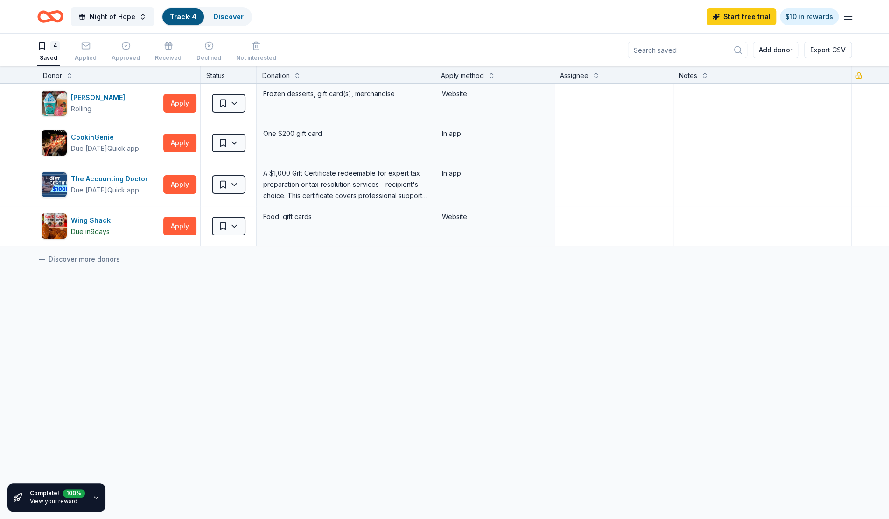
click at [92, 497] on icon "button" at bounding box center [95, 496] width 7 height 7
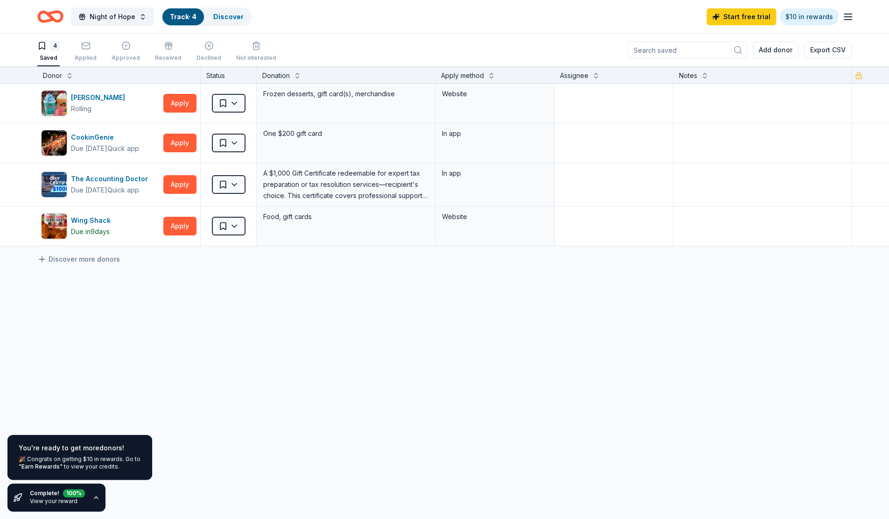
click at [88, 448] on div "You're ready to get more donors !" at bounding box center [80, 447] width 122 height 11
click at [816, 16] on link "$10 in rewards" at bounding box center [809, 16] width 59 height 17
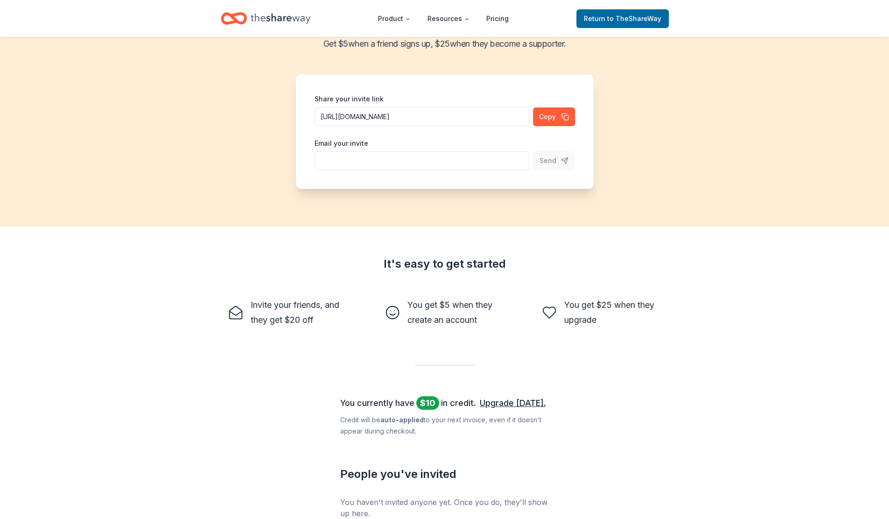
scroll to position [47, 0]
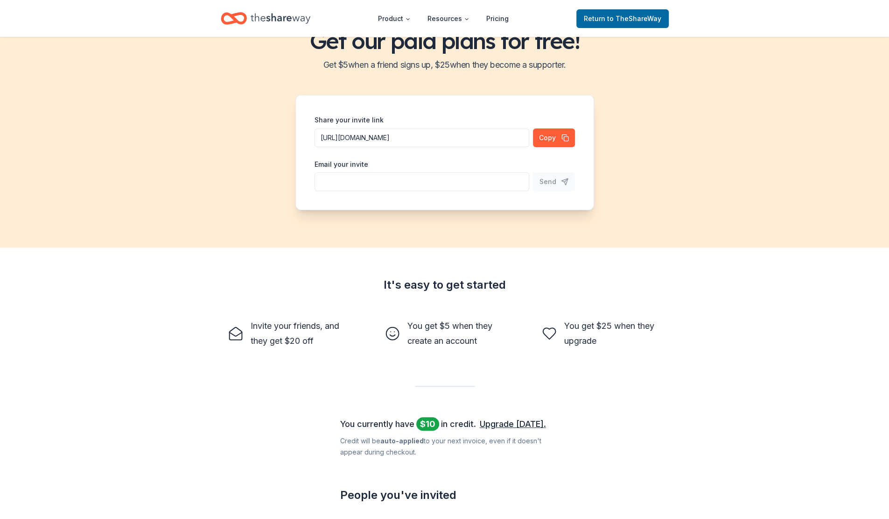
click at [511, 425] on link "Upgrade today." at bounding box center [513, 423] width 66 height 15
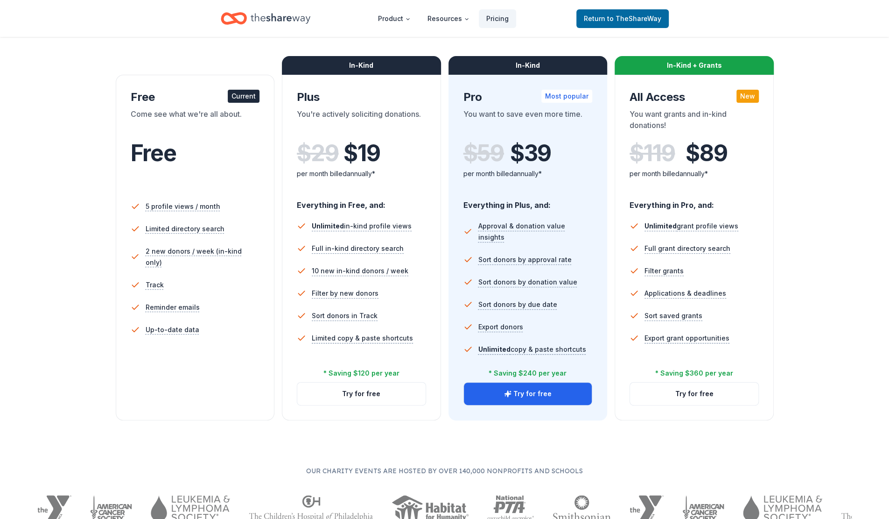
scroll to position [140, 0]
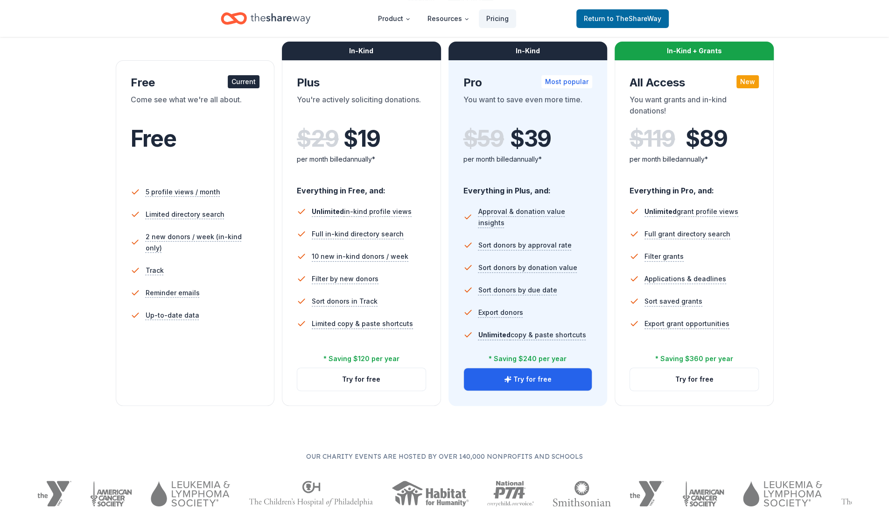
click at [715, 383] on button "Try for free" at bounding box center [694, 379] width 128 height 22
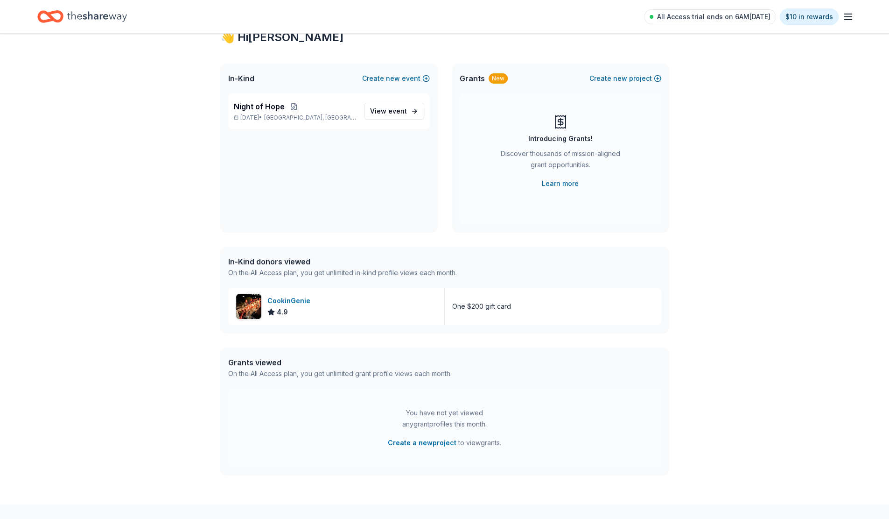
scroll to position [47, 0]
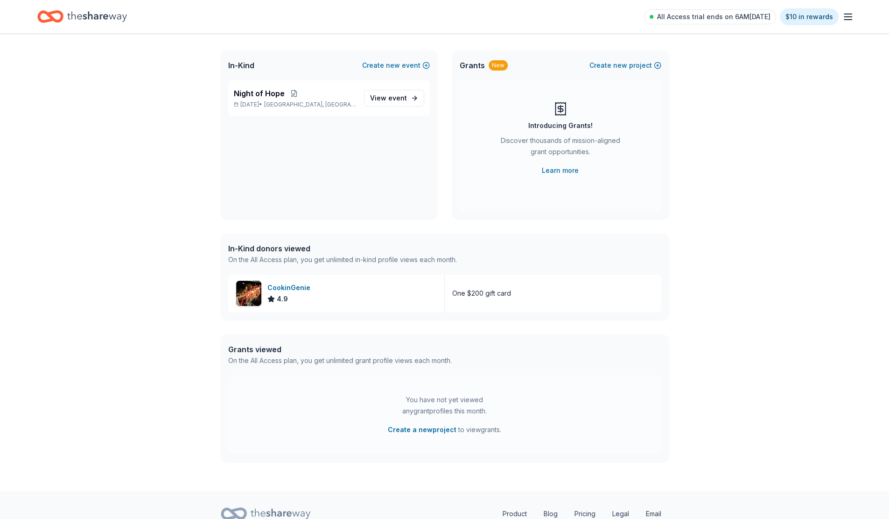
click at [403, 96] on span "event" at bounding box center [397, 98] width 19 height 8
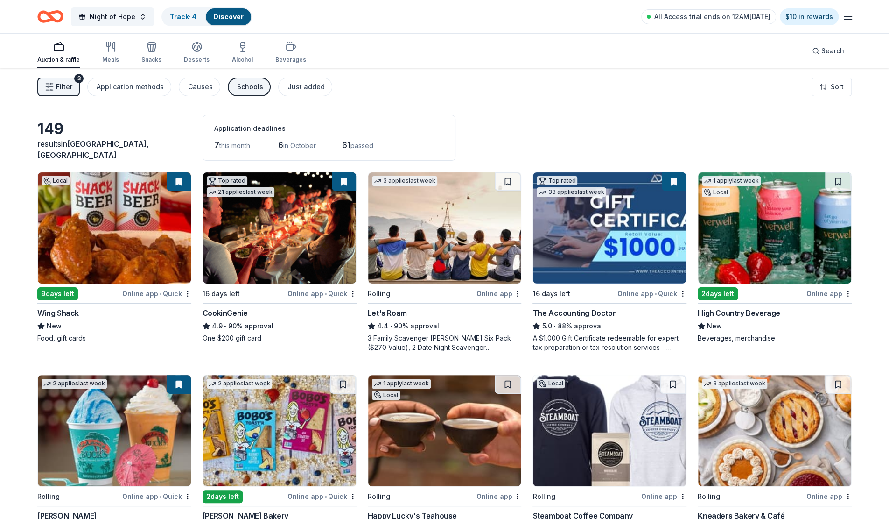
click at [59, 80] on button "Filter 3" at bounding box center [58, 86] width 42 height 19
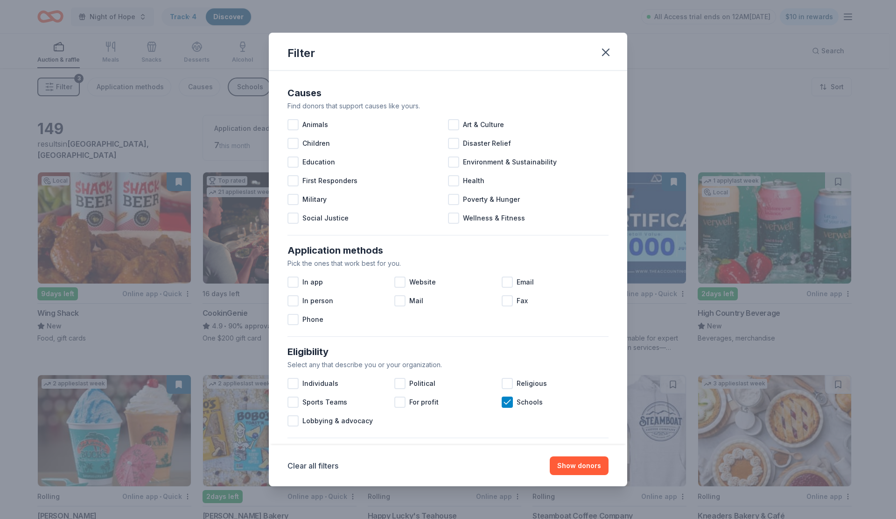
click at [293, 127] on div at bounding box center [293, 124] width 11 height 11
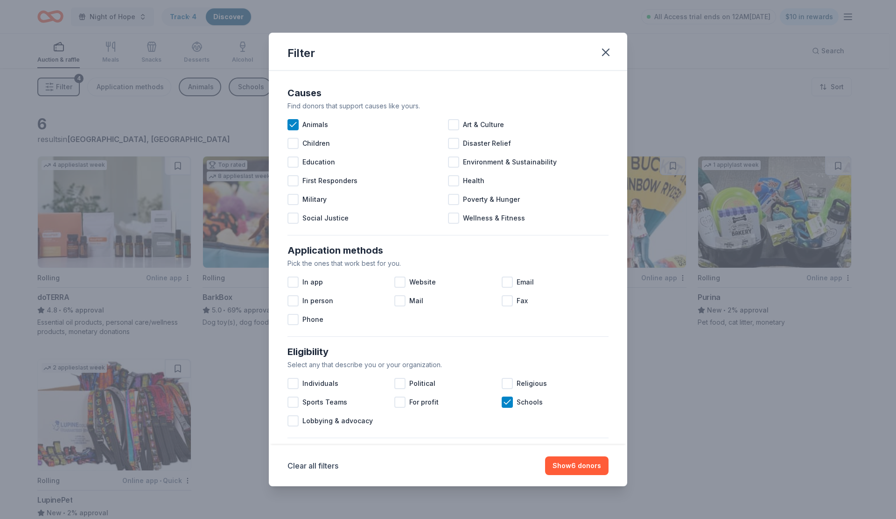
click at [294, 123] on icon at bounding box center [292, 124] width 9 height 9
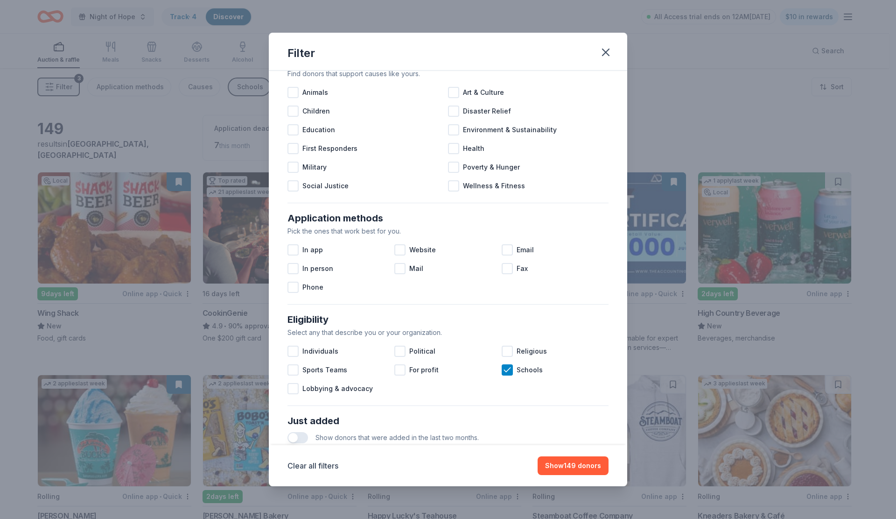
scroll to position [47, 0]
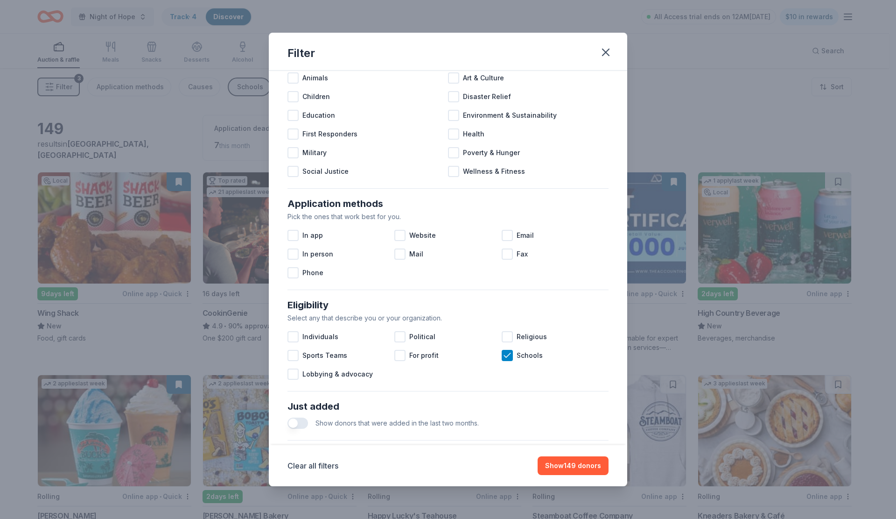
click at [291, 236] on div at bounding box center [293, 235] width 11 height 11
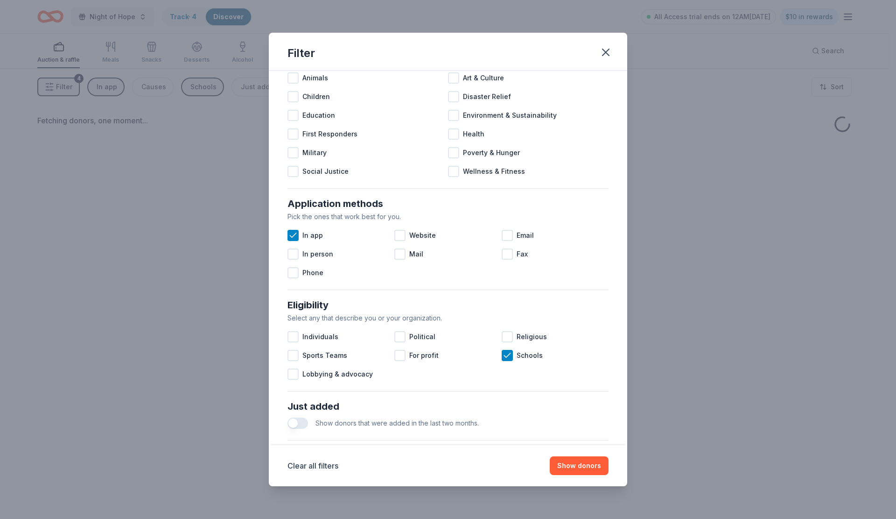
click at [290, 253] on div at bounding box center [293, 253] width 11 height 11
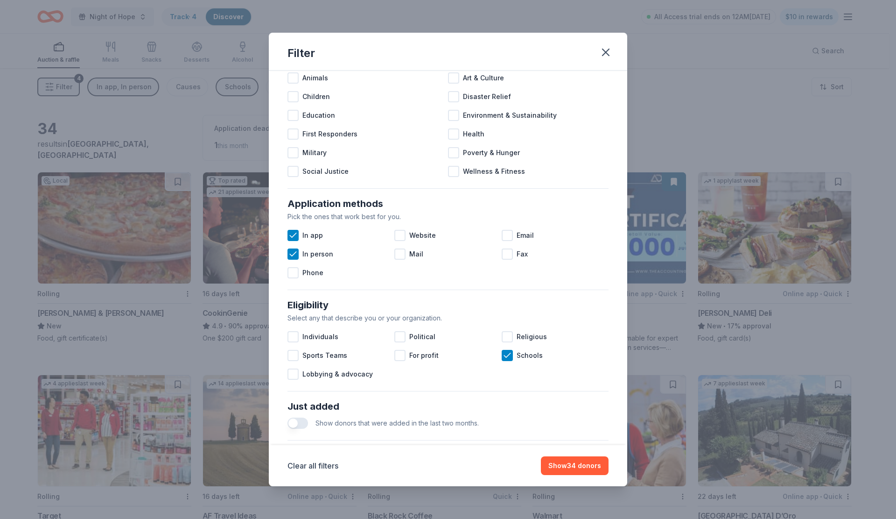
click at [293, 270] on div at bounding box center [293, 272] width 11 height 11
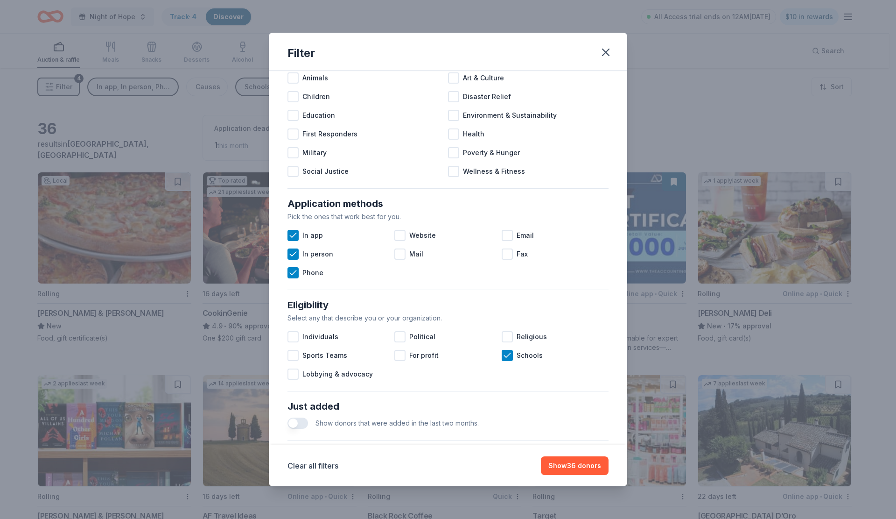
click at [300, 235] on div "In app" at bounding box center [341, 235] width 107 height 19
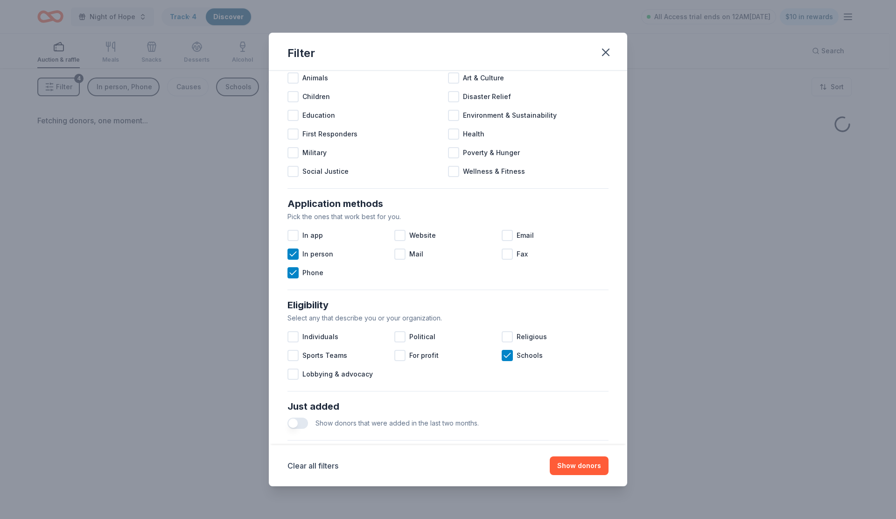
click at [297, 253] on div at bounding box center [293, 253] width 11 height 11
click at [294, 270] on icon at bounding box center [292, 272] width 9 height 9
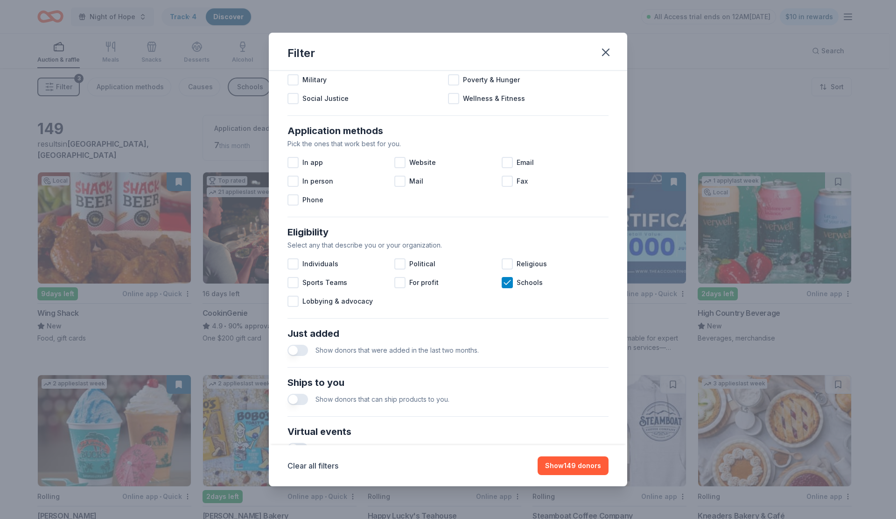
scroll to position [140, 0]
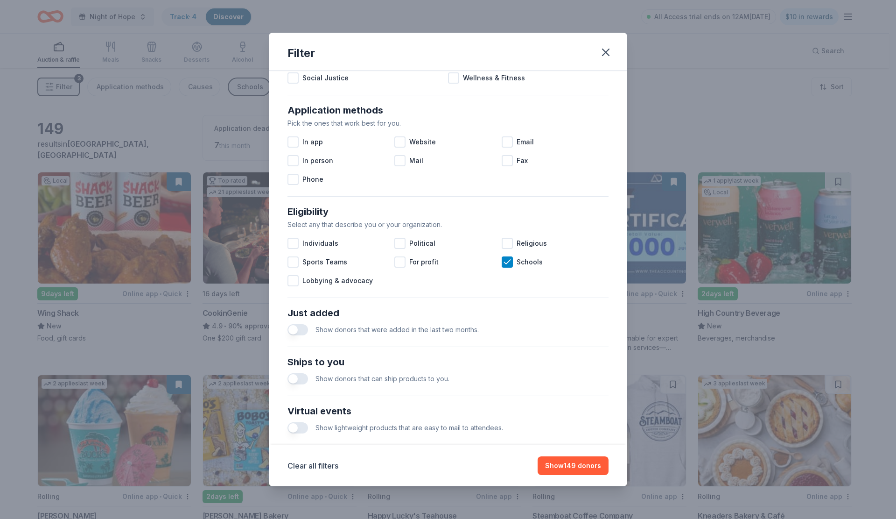
click at [504, 262] on icon at bounding box center [507, 261] width 9 height 9
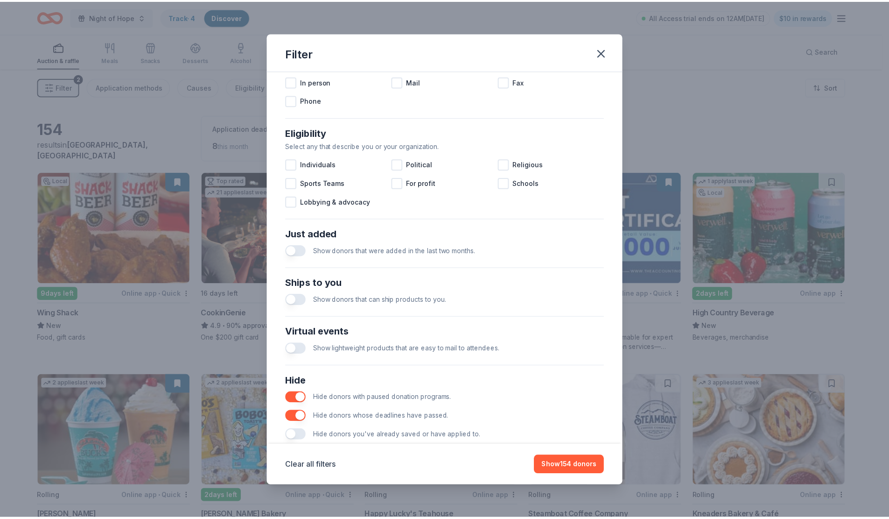
scroll to position [239, 0]
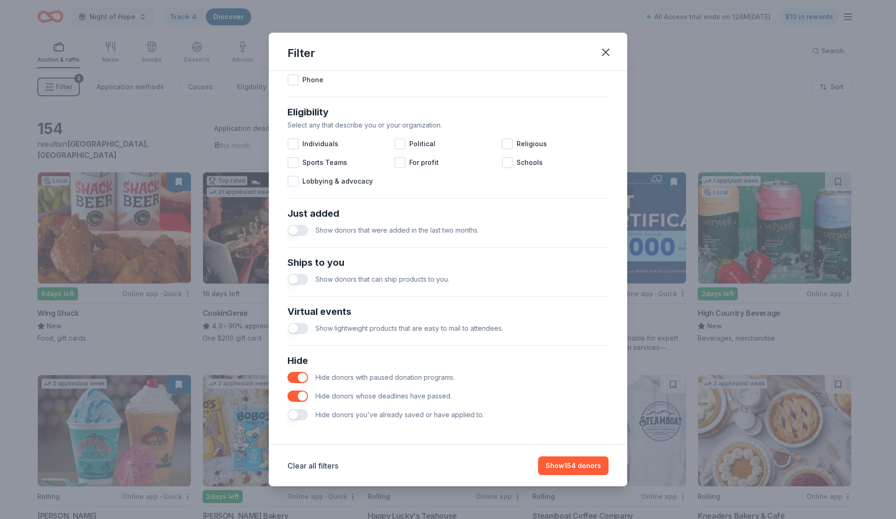
click at [298, 228] on button "button" at bounding box center [298, 230] width 21 height 11
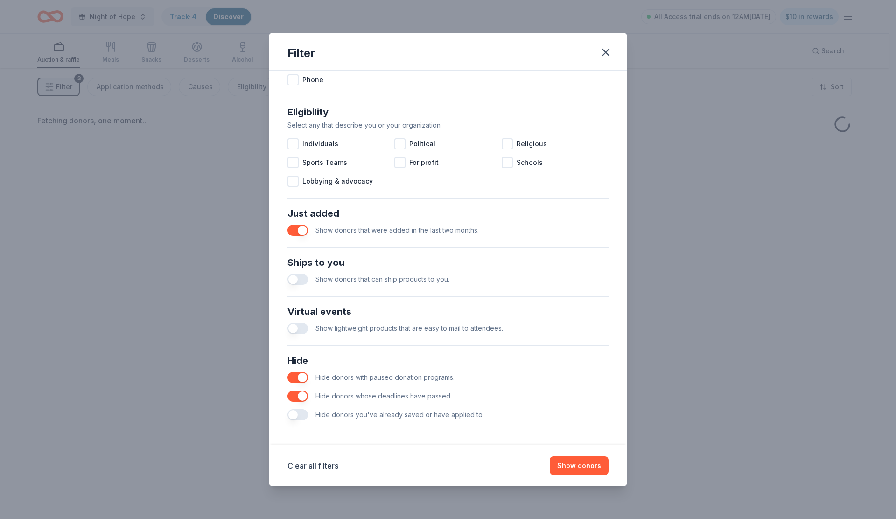
click at [298, 228] on button "button" at bounding box center [298, 230] width 21 height 11
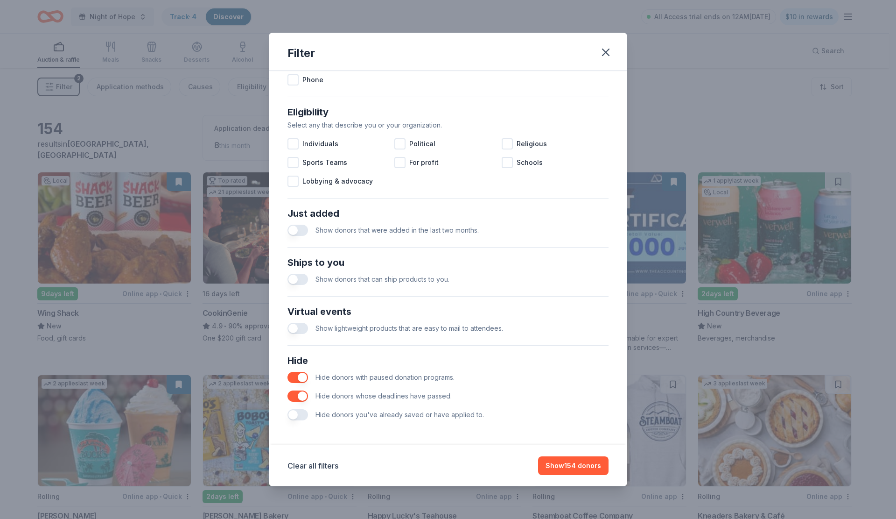
click at [557, 466] on button "Show 154 donors" at bounding box center [573, 465] width 70 height 19
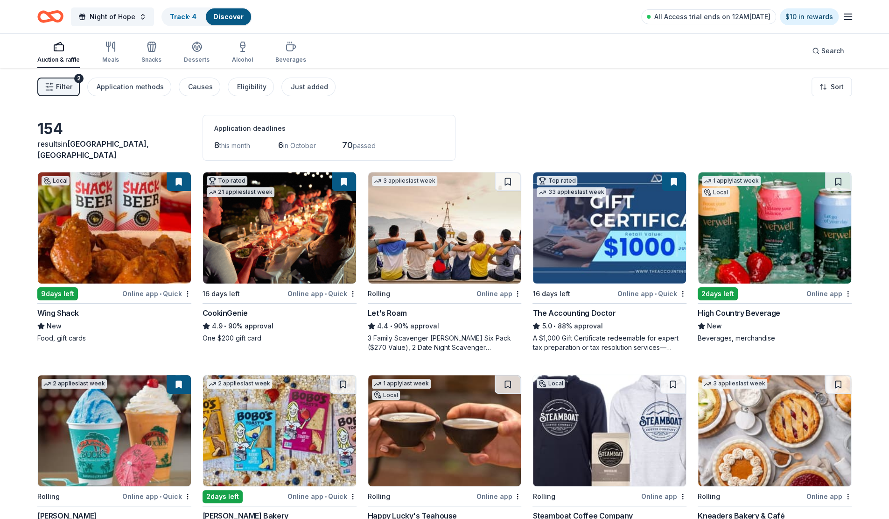
click at [127, 240] on img at bounding box center [114, 227] width 153 height 111
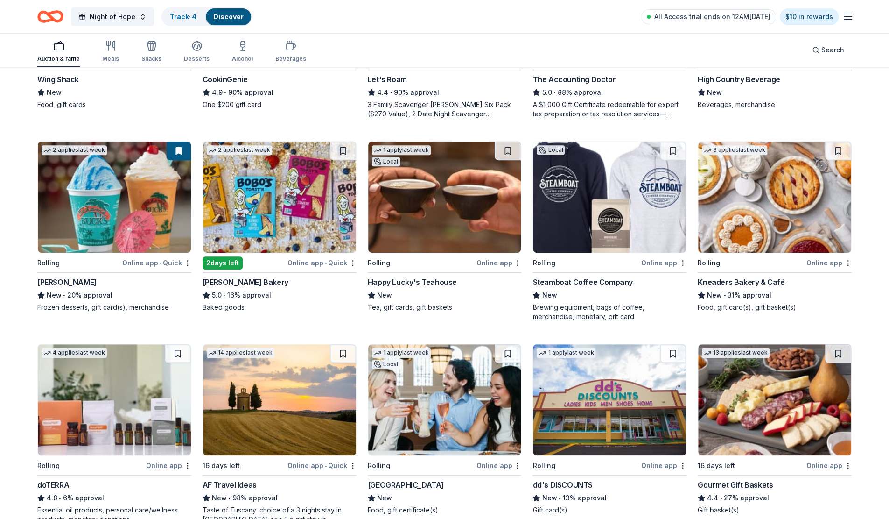
scroll to position [280, 0]
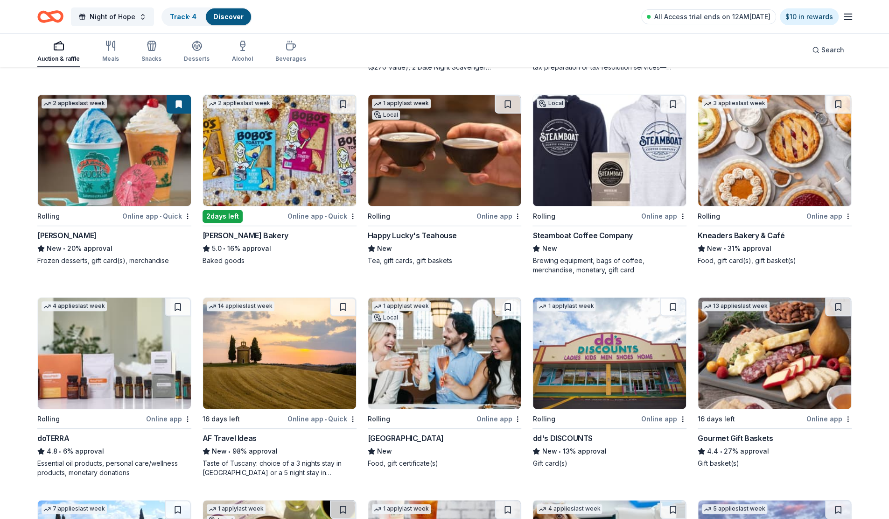
click at [462, 179] on img at bounding box center [444, 150] width 153 height 111
click at [632, 186] on img at bounding box center [609, 150] width 153 height 111
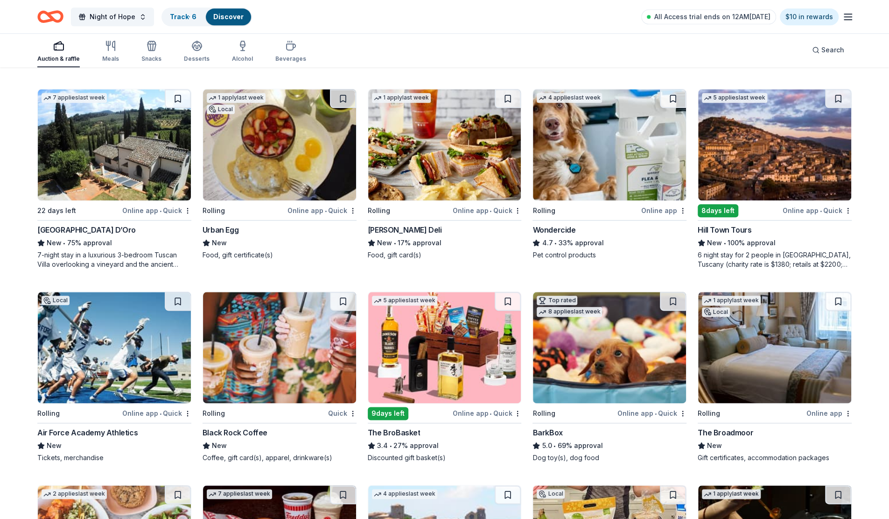
scroll to position [747, 0]
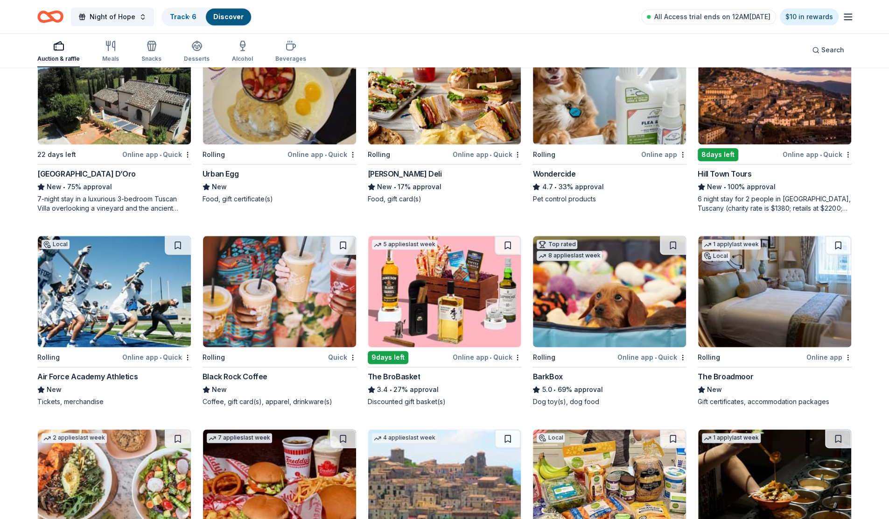
click at [139, 320] on img at bounding box center [114, 291] width 153 height 111
click at [274, 119] on img at bounding box center [279, 88] width 153 height 111
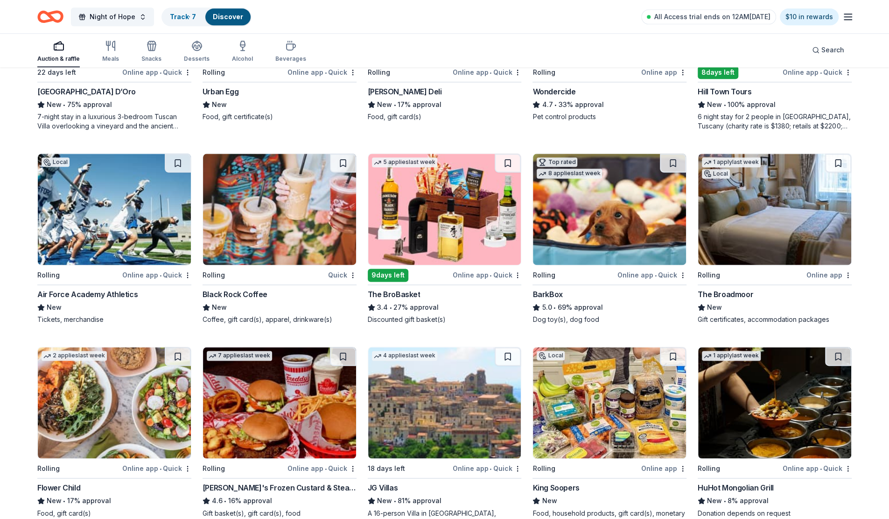
scroll to position [840, 0]
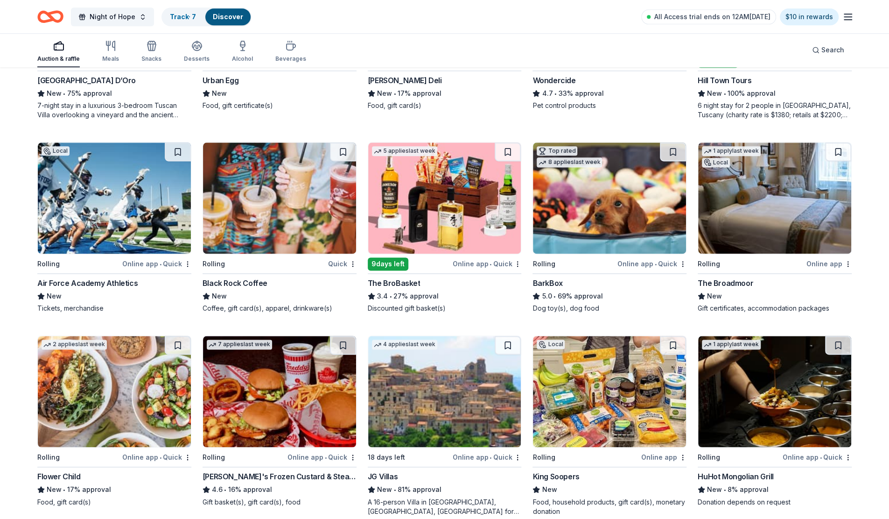
click at [258, 229] on img at bounding box center [279, 197] width 153 height 111
click at [751, 201] on img at bounding box center [774, 197] width 153 height 111
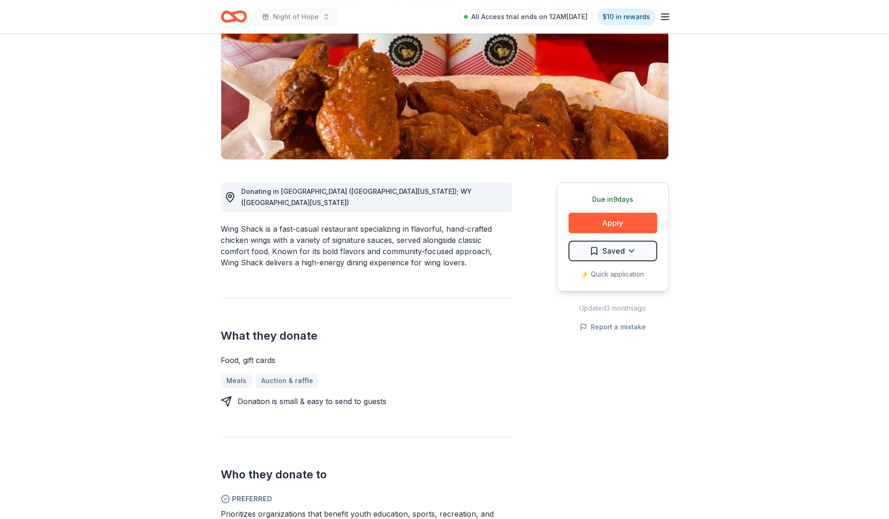
scroll to position [93, 0]
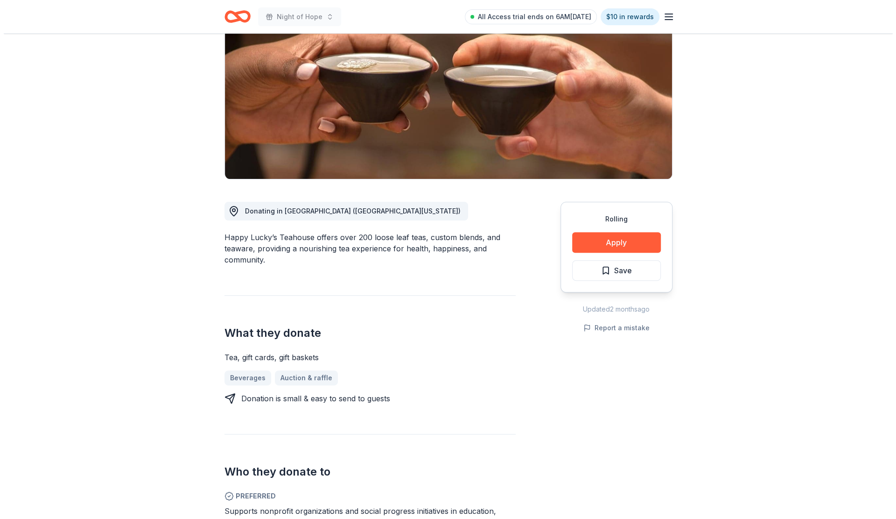
scroll to position [93, 0]
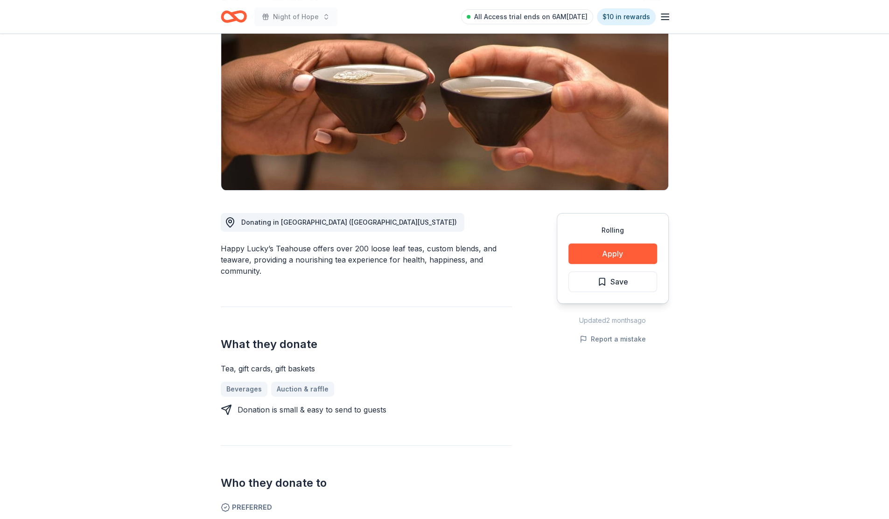
click at [611, 253] on button "Apply" at bounding box center [612, 253] width 89 height 21
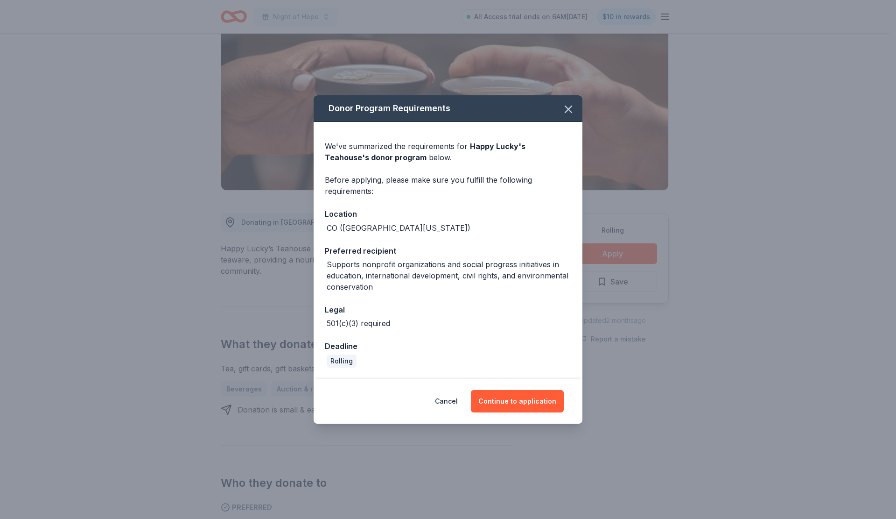
click at [525, 402] on button "Continue to application" at bounding box center [517, 401] width 93 height 22
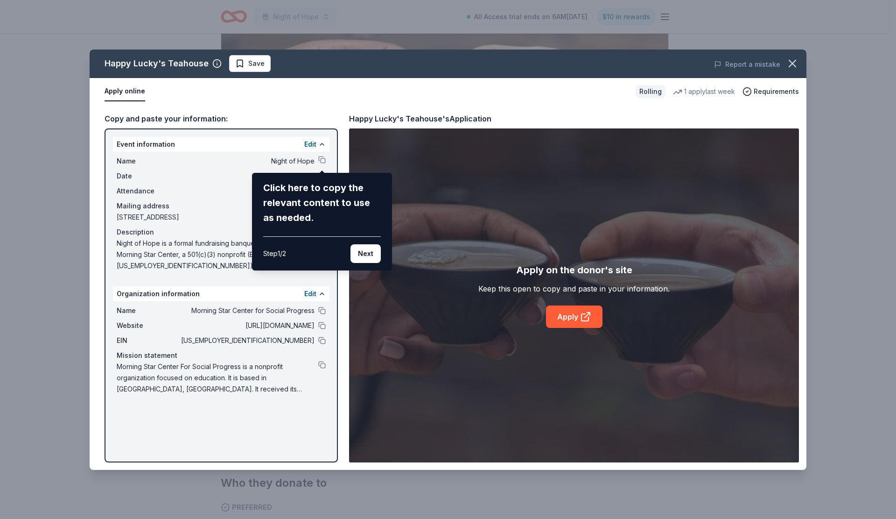
click at [374, 258] on button "Next" at bounding box center [366, 253] width 30 height 19
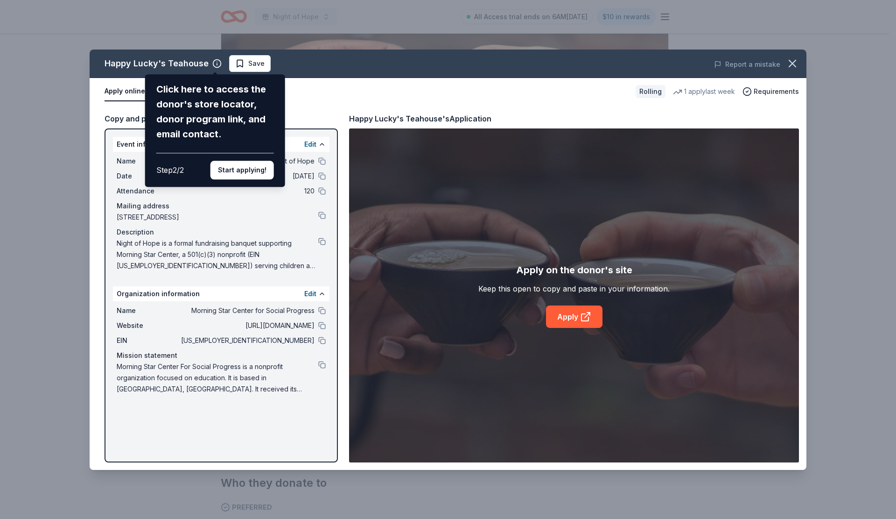
click at [249, 175] on button "Start applying!" at bounding box center [242, 170] width 63 height 19
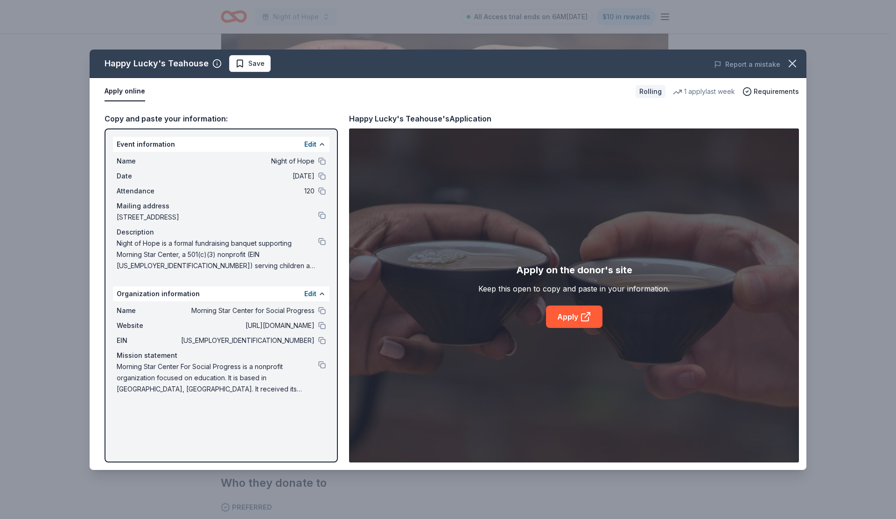
click at [323, 241] on button at bounding box center [321, 241] width 7 height 7
click at [570, 315] on link "Apply" at bounding box center [574, 316] width 56 height 22
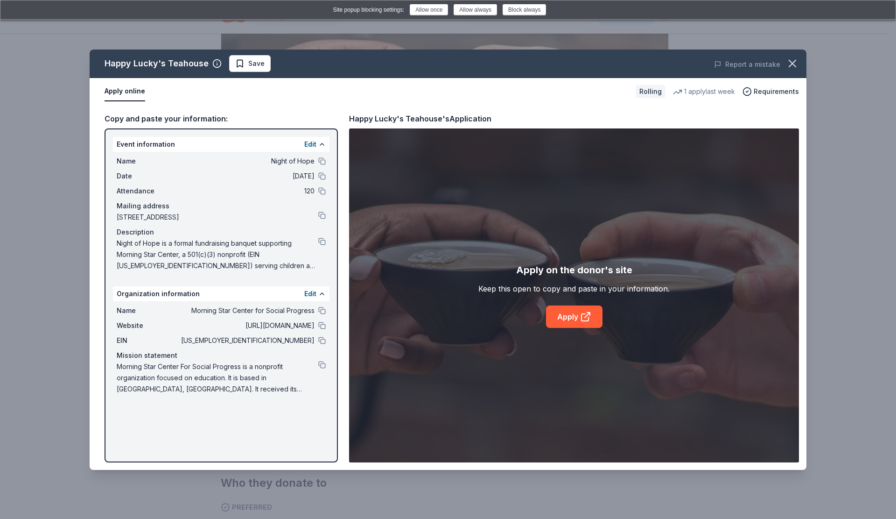
click at [572, 316] on link "Apply" at bounding box center [574, 316] width 56 height 22
click at [568, 317] on link "Apply" at bounding box center [574, 316] width 56 height 22
click at [479, 10] on button "Allow always" at bounding box center [475, 9] width 43 height 11
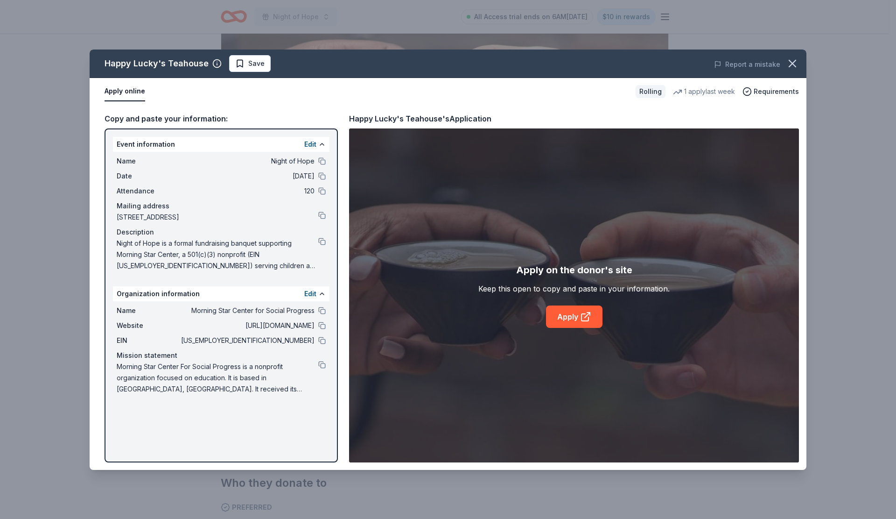
click at [252, 66] on span "Save" at bounding box center [256, 63] width 16 height 11
click at [275, 61] on html "Night of Hope All Access trial ends on 6AM, 9/24 $10 in rewards Rolling Share H…" at bounding box center [448, 166] width 896 height 519
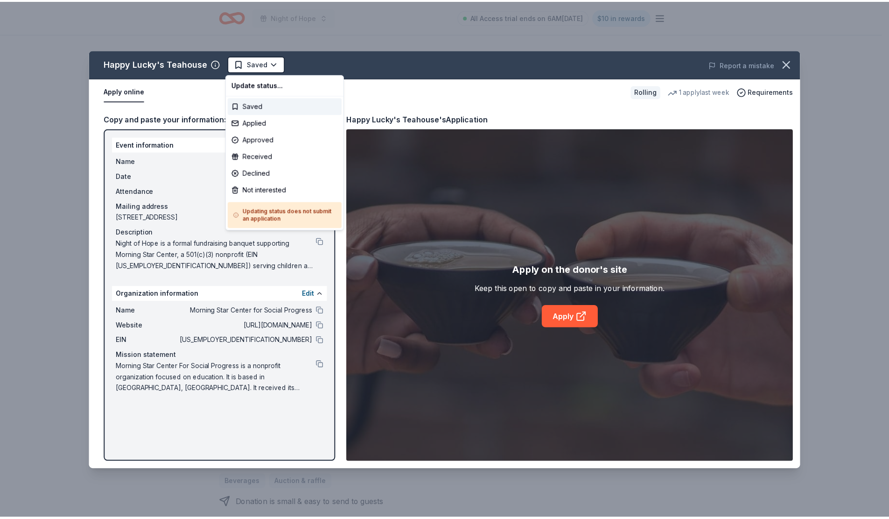
scroll to position [0, 0]
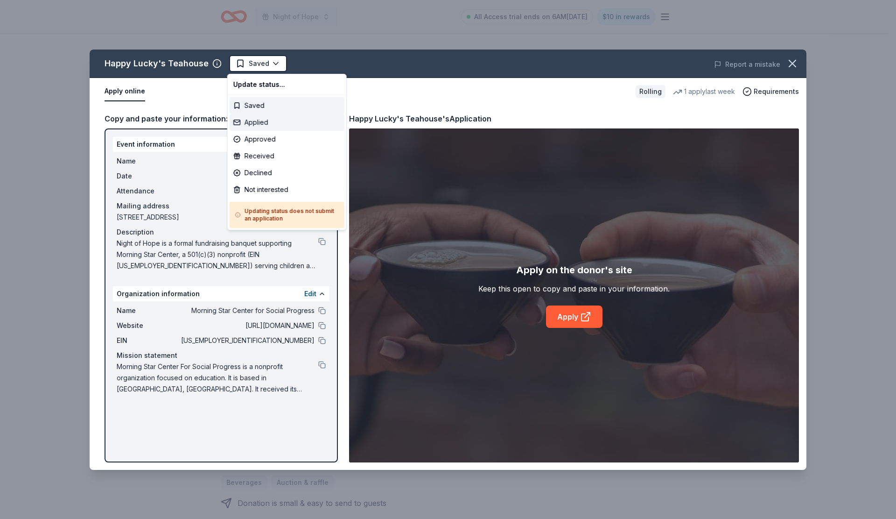
click at [266, 124] on div "Applied" at bounding box center [287, 122] width 115 height 17
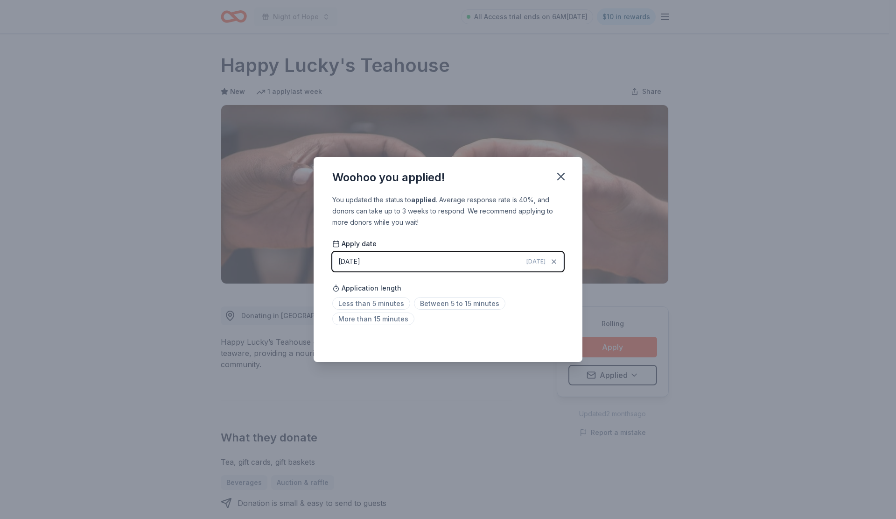
click at [470, 302] on span "Between 5 to 15 minutes" at bounding box center [459, 303] width 91 height 13
click at [561, 177] on icon "button" at bounding box center [561, 176] width 7 height 7
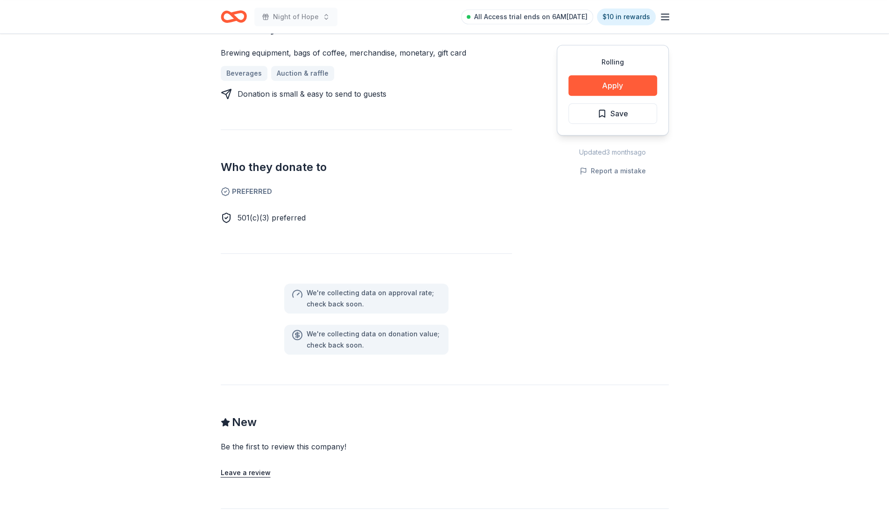
scroll to position [467, 0]
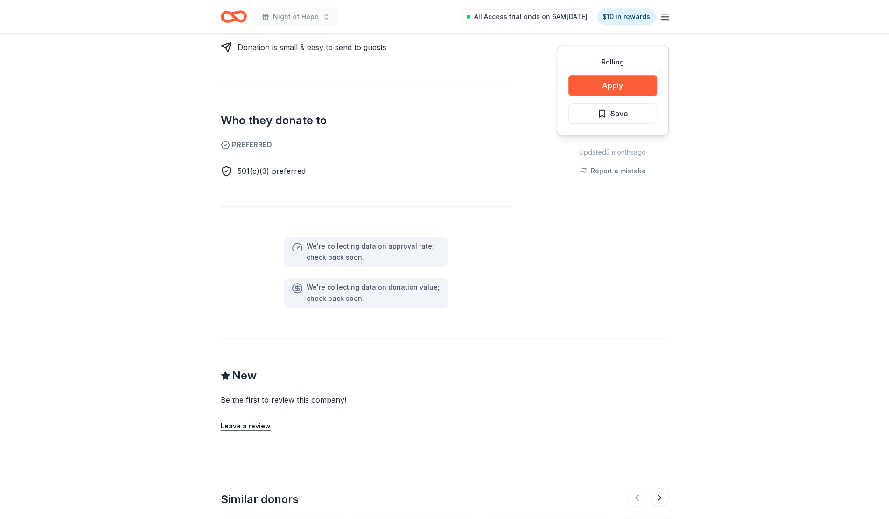
click at [404, 245] on div "We ' re collecting data on approval rate ; check back soon." at bounding box center [374, 251] width 134 height 22
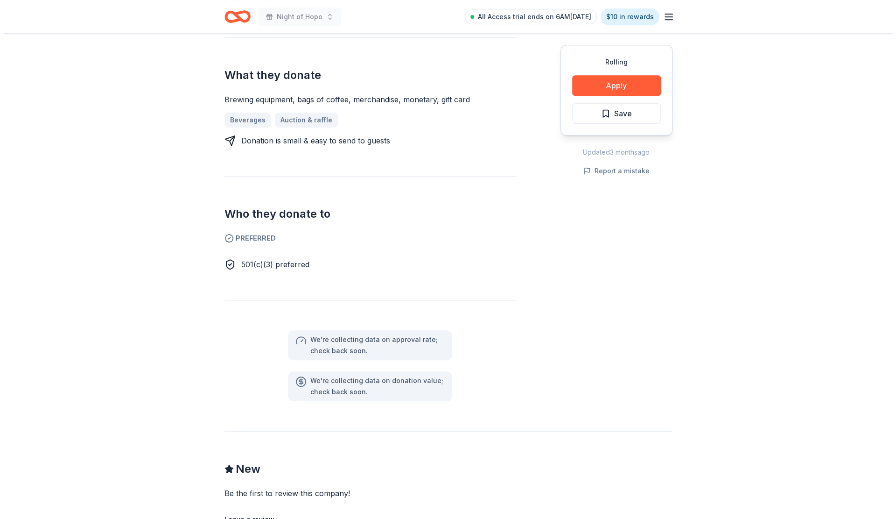
scroll to position [187, 0]
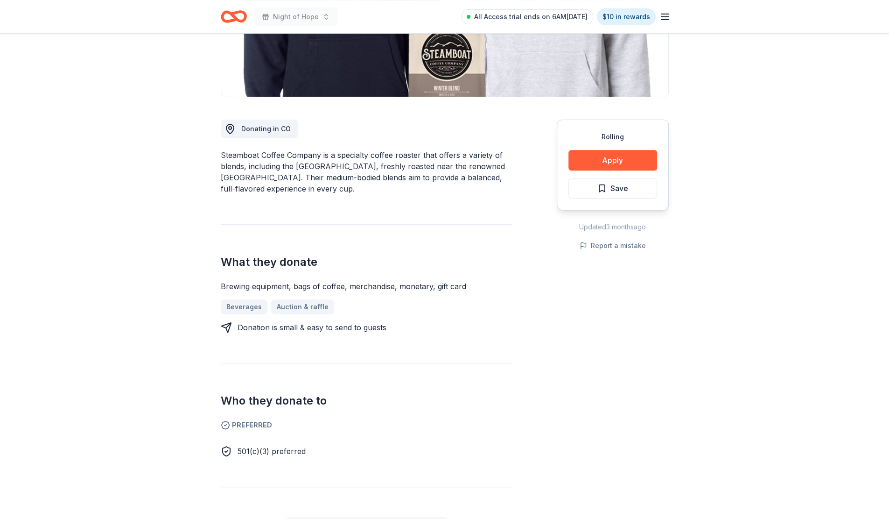
click at [621, 159] on button "Apply" at bounding box center [612, 160] width 89 height 21
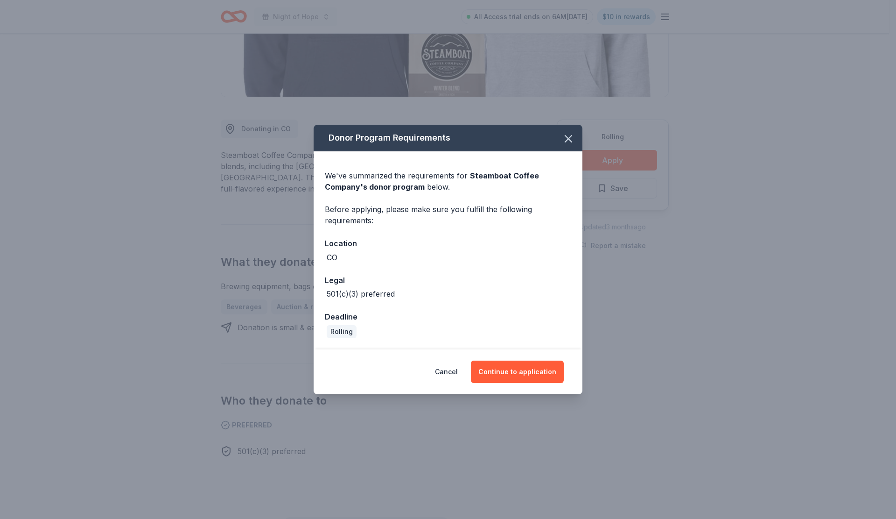
click at [526, 373] on button "Continue to application" at bounding box center [517, 371] width 93 height 22
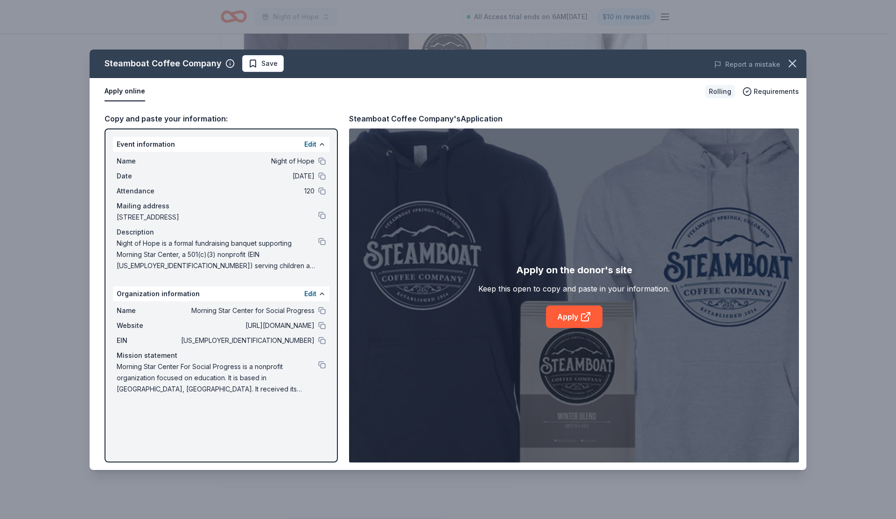
click at [582, 318] on icon at bounding box center [585, 317] width 7 height 7
click at [270, 57] on button "Save" at bounding box center [263, 63] width 42 height 17
click at [266, 62] on html "Night of Hope All Access trial ends on 6AM[DATE] $10 in rewards Rolling Share S…" at bounding box center [448, 72] width 896 height 519
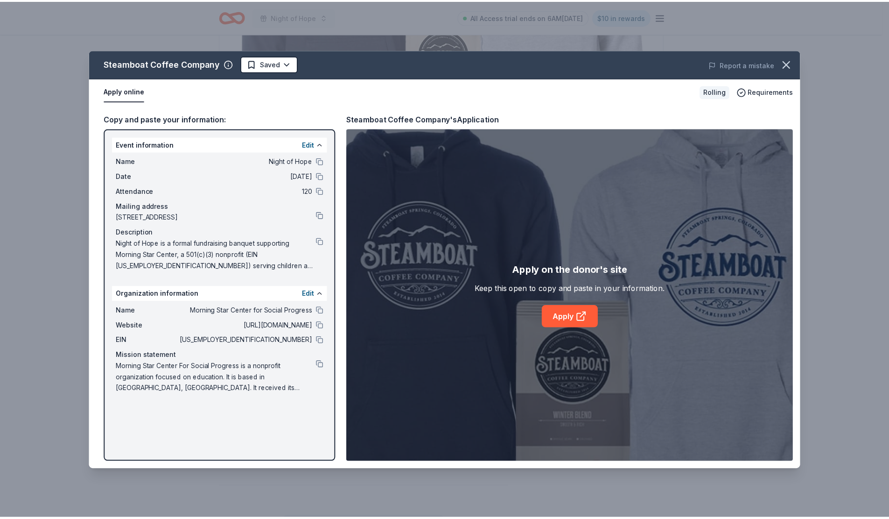
scroll to position [0, 0]
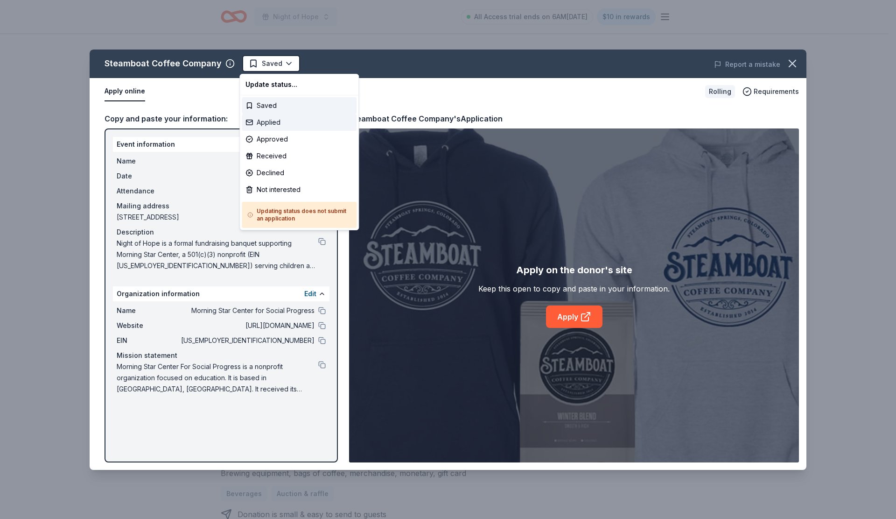
click at [288, 123] on div "Applied" at bounding box center [299, 122] width 115 height 17
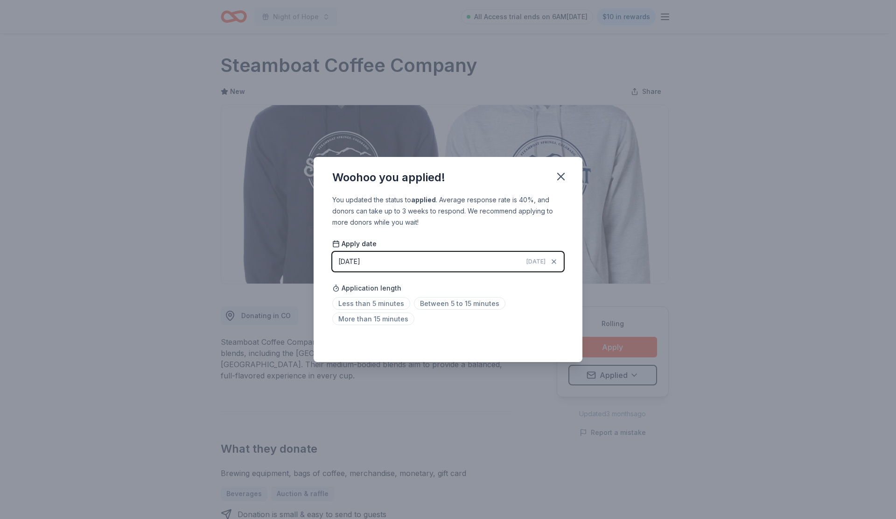
click at [391, 306] on span "Less than 5 minutes" at bounding box center [371, 303] width 78 height 13
click at [566, 180] on icon "button" at bounding box center [560, 176] width 13 height 13
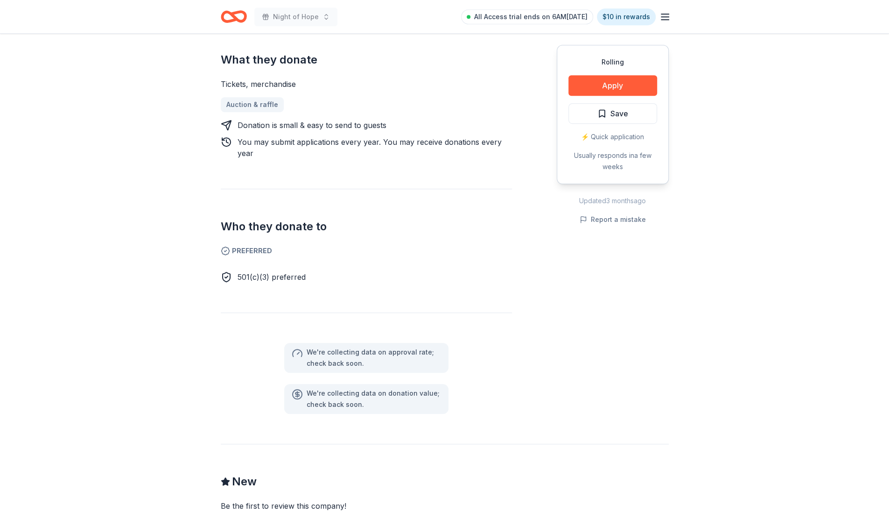
scroll to position [420, 0]
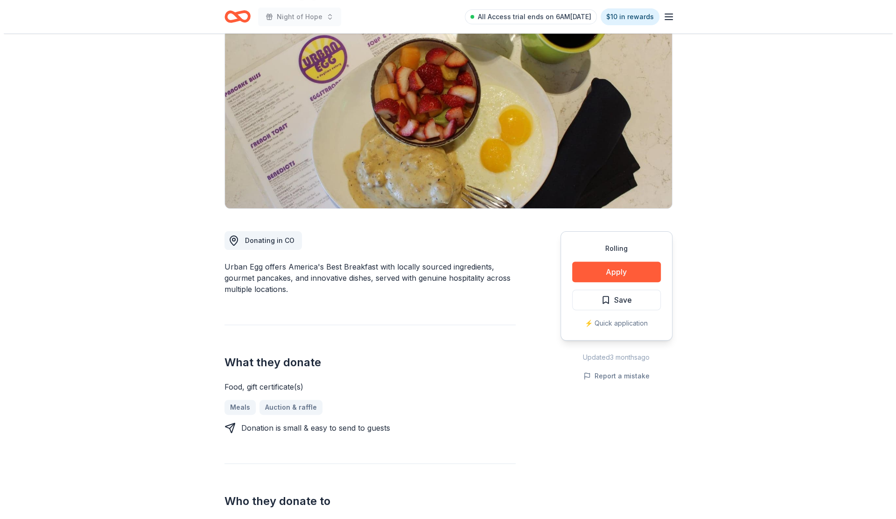
scroll to position [93, 0]
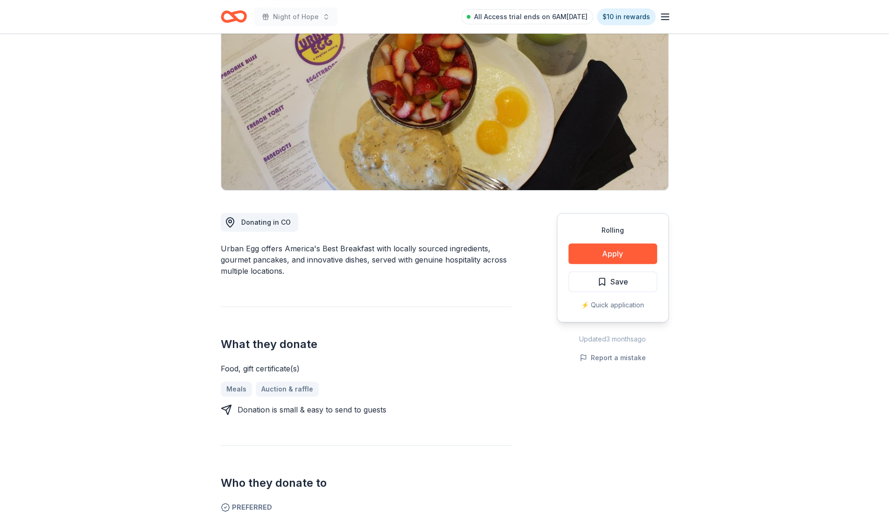
click at [623, 257] on button "Apply" at bounding box center [612, 253] width 89 height 21
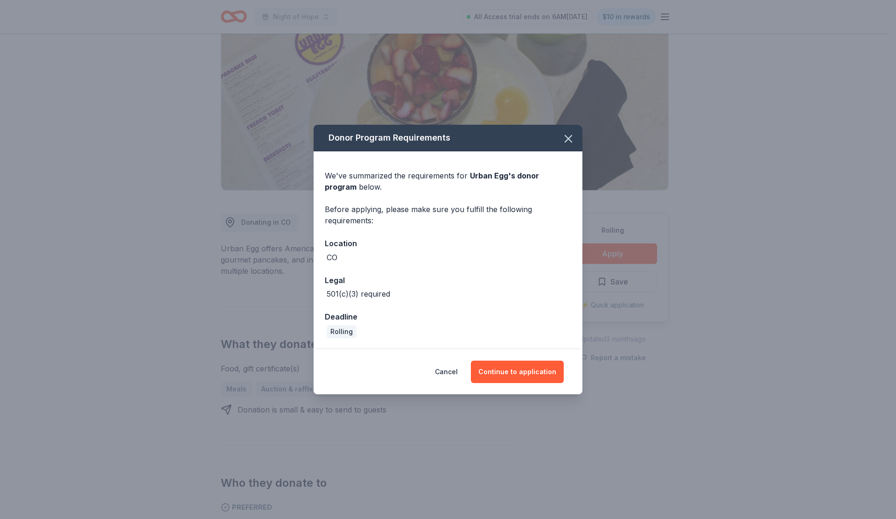
click at [345, 256] on div "CO" at bounding box center [448, 257] width 246 height 11
click at [530, 369] on button "Continue to application" at bounding box center [517, 371] width 93 height 22
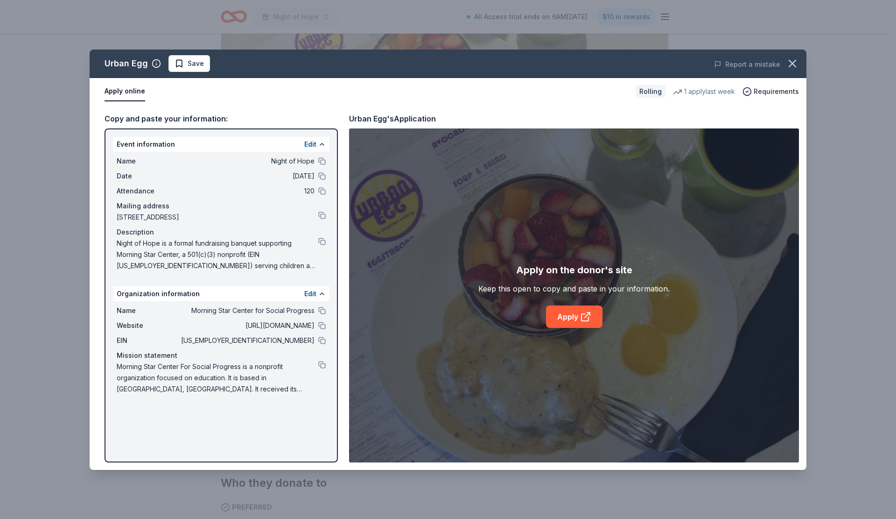
click at [576, 317] on link "Apply" at bounding box center [574, 316] width 56 height 22
click at [189, 63] on span "Save" at bounding box center [196, 63] width 16 height 11
click at [215, 66] on html "Night of Hope All Access trial ends on 6AM, 9/24 $10 in rewards Rolling Share U…" at bounding box center [448, 166] width 896 height 519
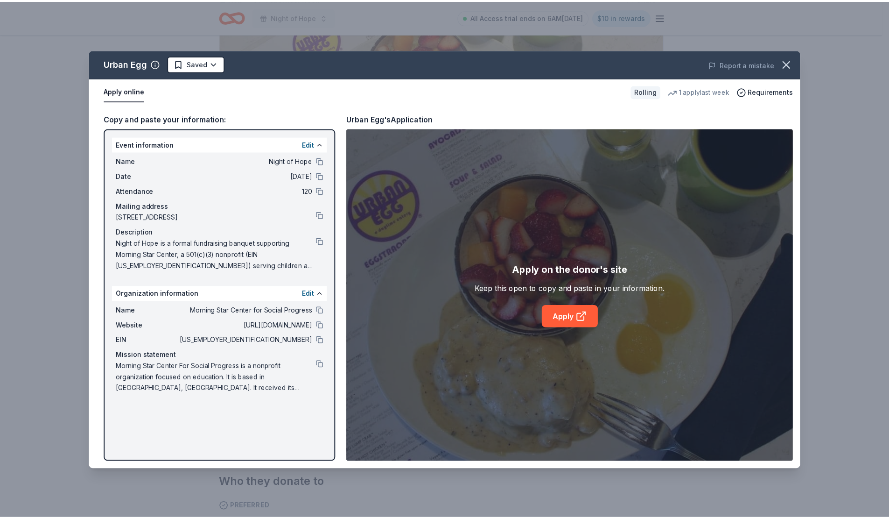
scroll to position [0, 0]
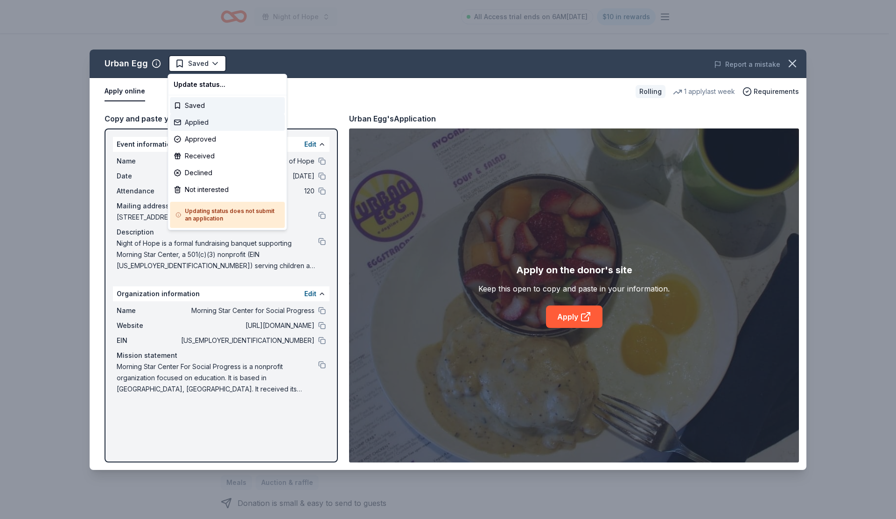
click at [211, 122] on div "Applied" at bounding box center [227, 122] width 115 height 17
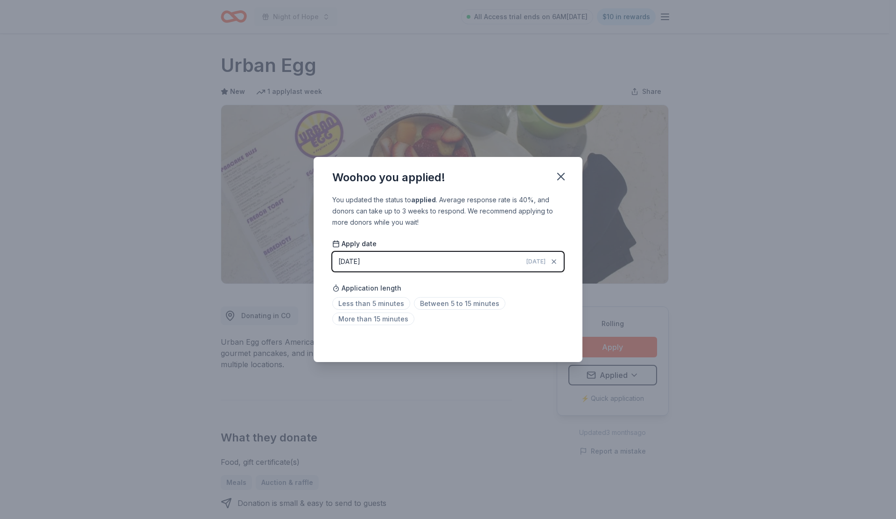
click at [466, 303] on span "Between 5 to 15 minutes" at bounding box center [459, 303] width 91 height 13
click at [554, 176] on icon "button" at bounding box center [560, 176] width 13 height 13
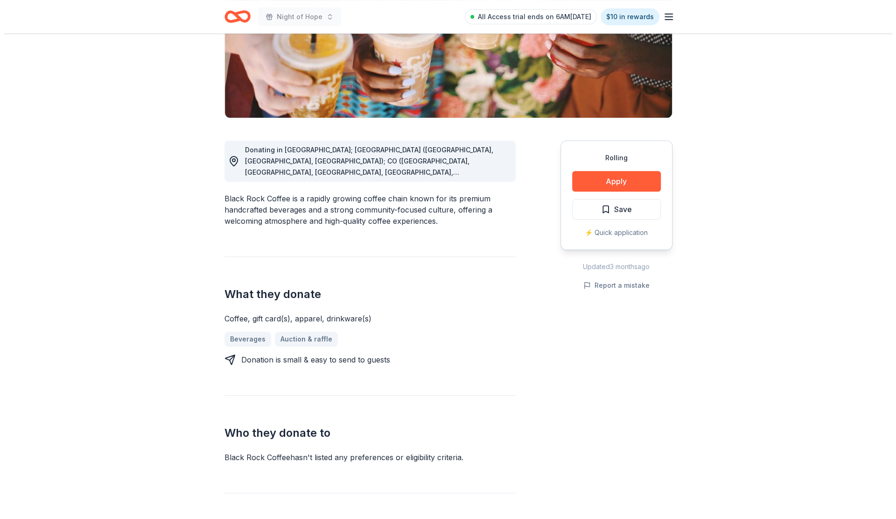
scroll to position [140, 0]
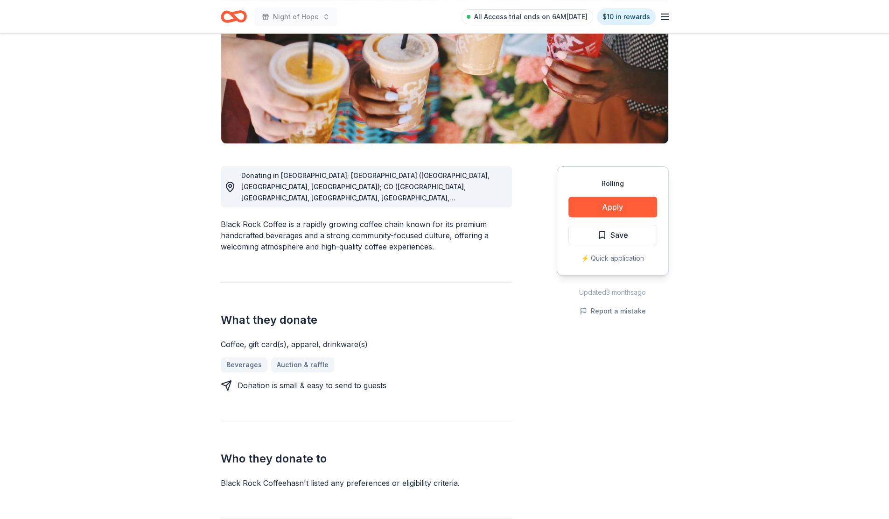
click at [620, 204] on button "Apply" at bounding box center [612, 206] width 89 height 21
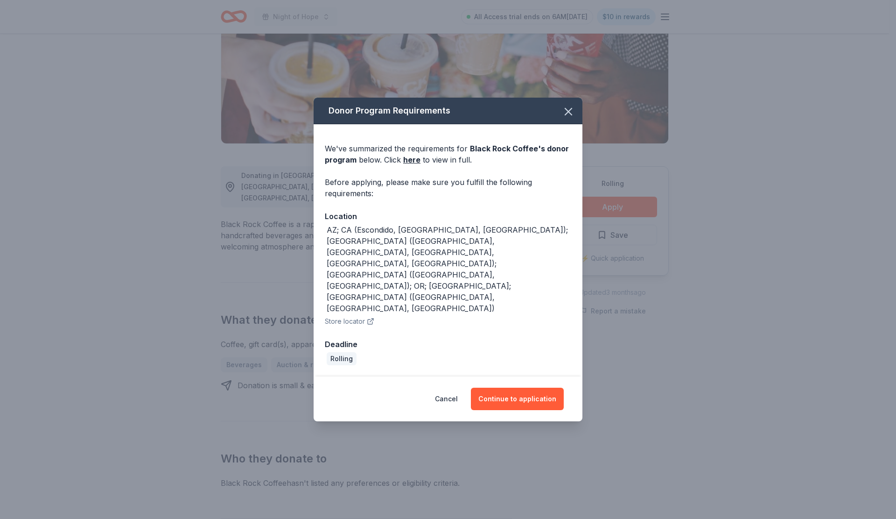
click at [526, 387] on button "Continue to application" at bounding box center [517, 398] width 93 height 22
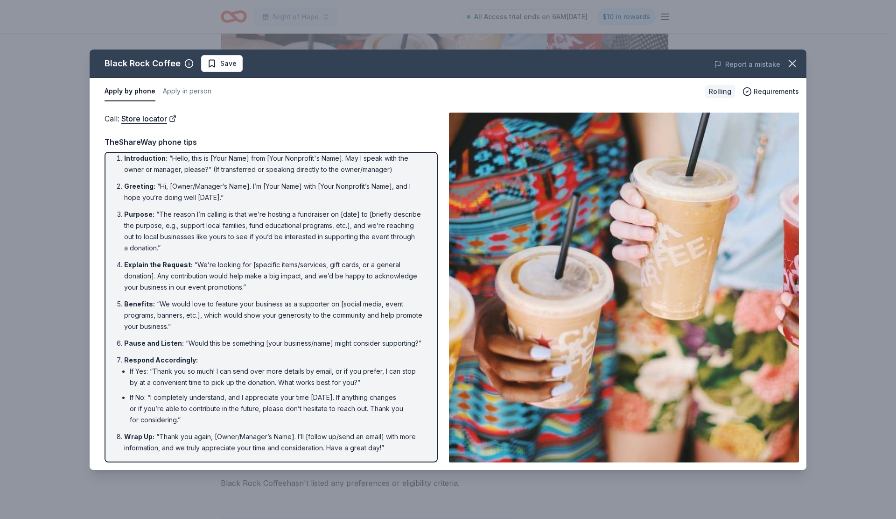
scroll to position [18, 0]
click at [188, 90] on button "Apply in person" at bounding box center [187, 92] width 49 height 20
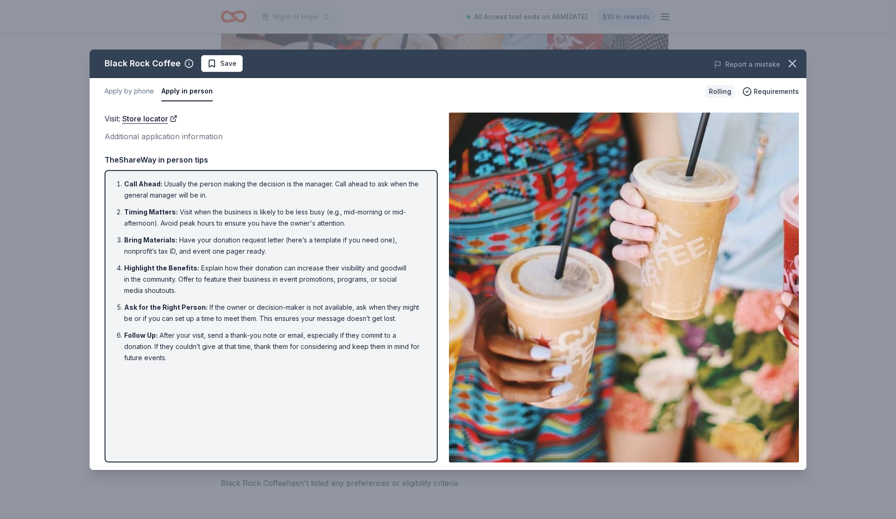
scroll to position [0, 0]
click at [128, 93] on button "Apply by phone" at bounding box center [129, 92] width 49 height 20
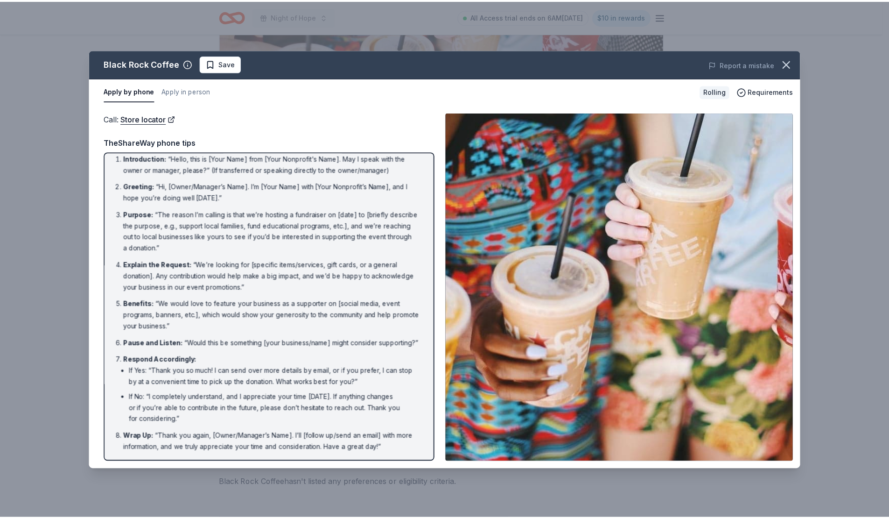
scroll to position [18, 0]
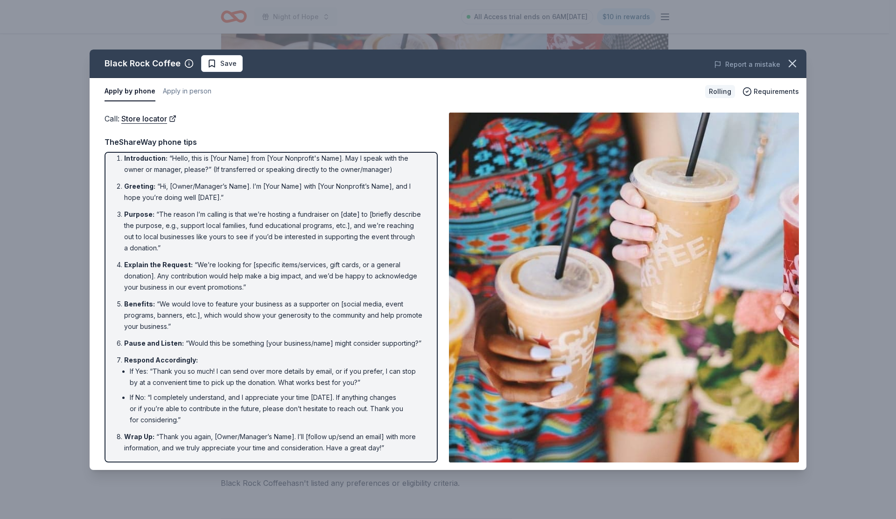
click at [797, 65] on icon "button" at bounding box center [792, 63] width 13 height 13
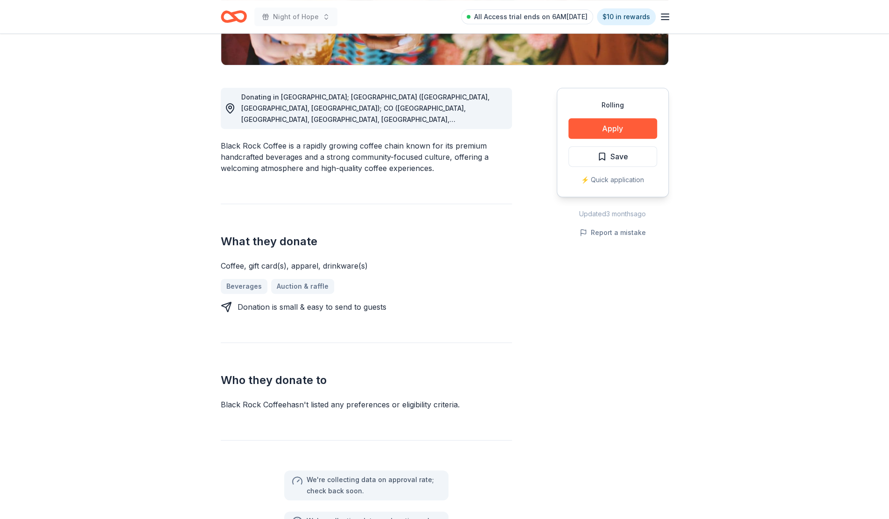
scroll to position [93, 0]
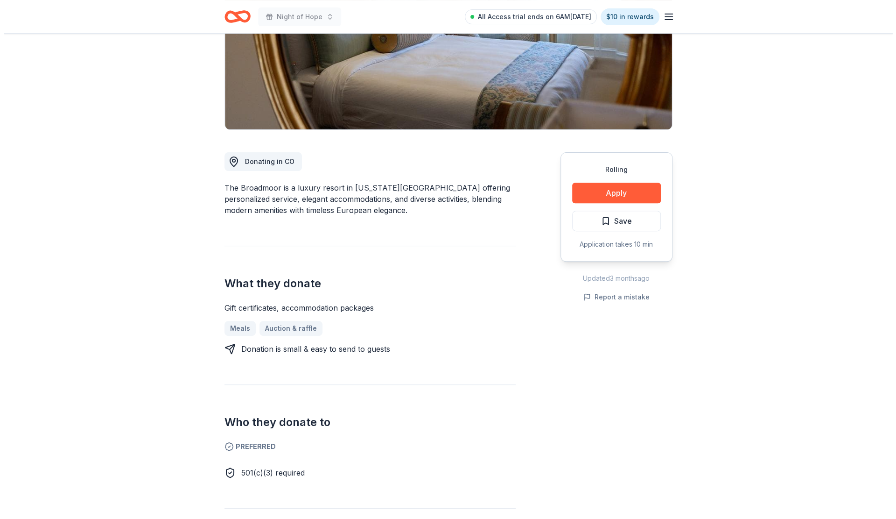
scroll to position [140, 0]
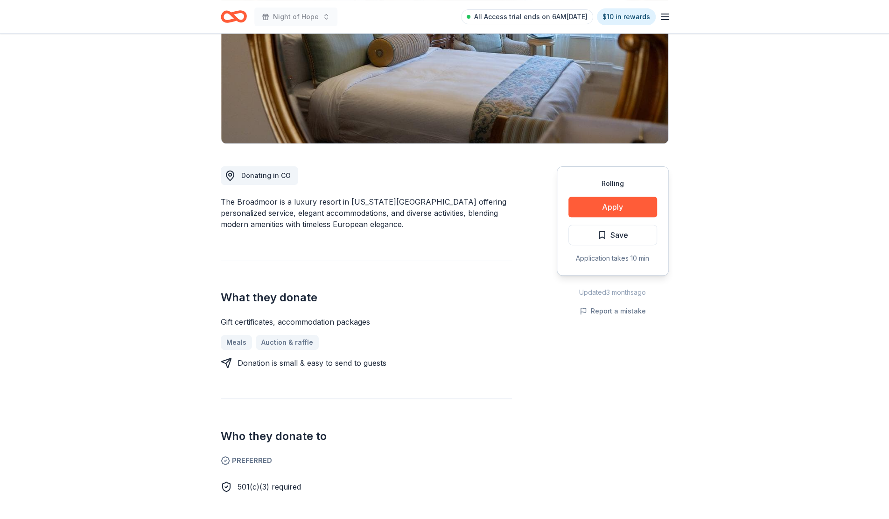
click at [607, 205] on button "Apply" at bounding box center [612, 206] width 89 height 21
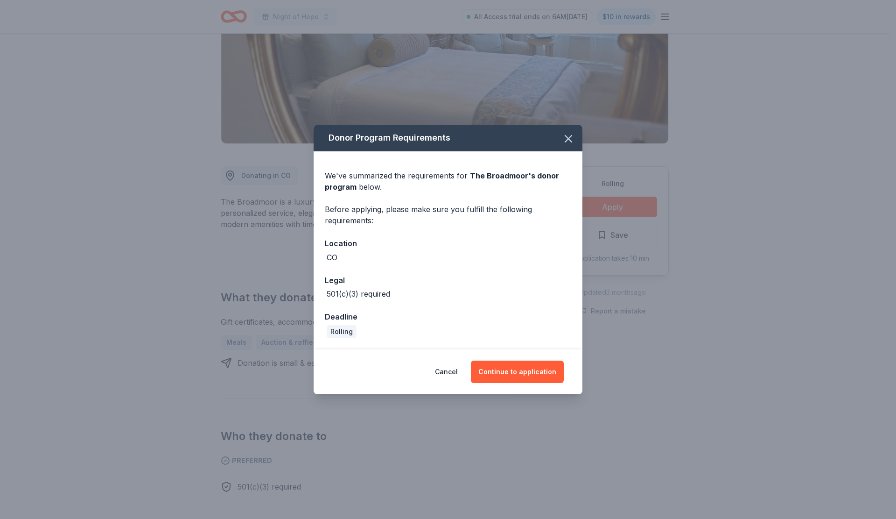
click at [508, 372] on button "Continue to application" at bounding box center [517, 371] width 93 height 22
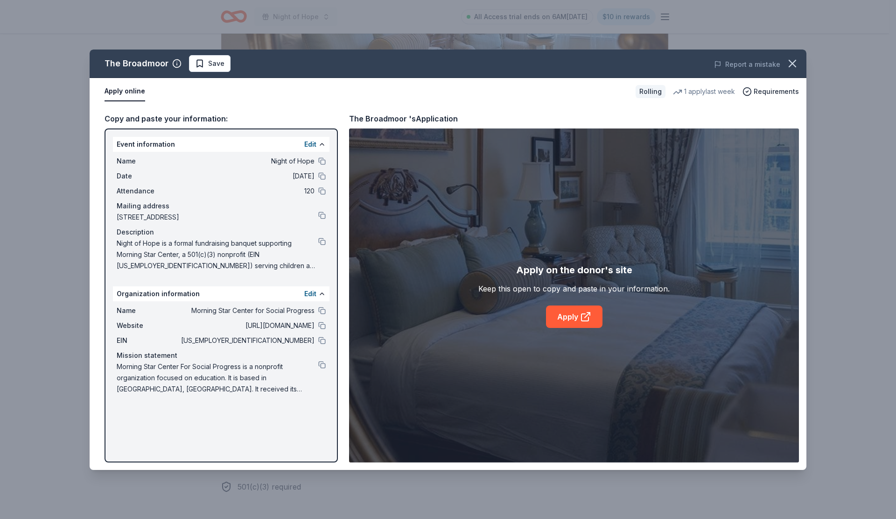
click at [569, 313] on link "Apply" at bounding box center [574, 316] width 56 height 22
click at [144, 63] on div "The Broadmoor" at bounding box center [137, 63] width 64 height 15
